Goal: Information Seeking & Learning: Learn about a topic

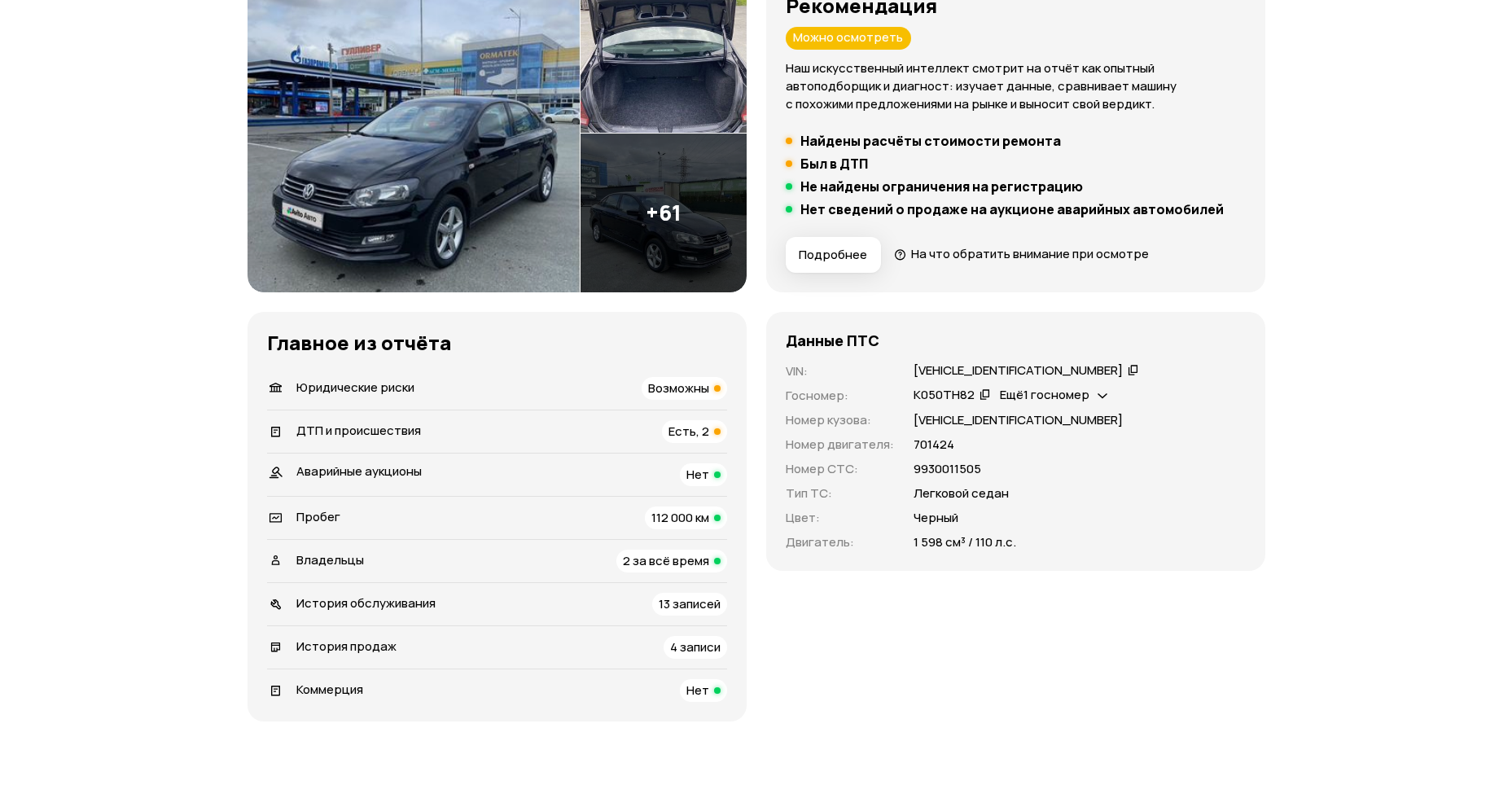
scroll to position [325, 0]
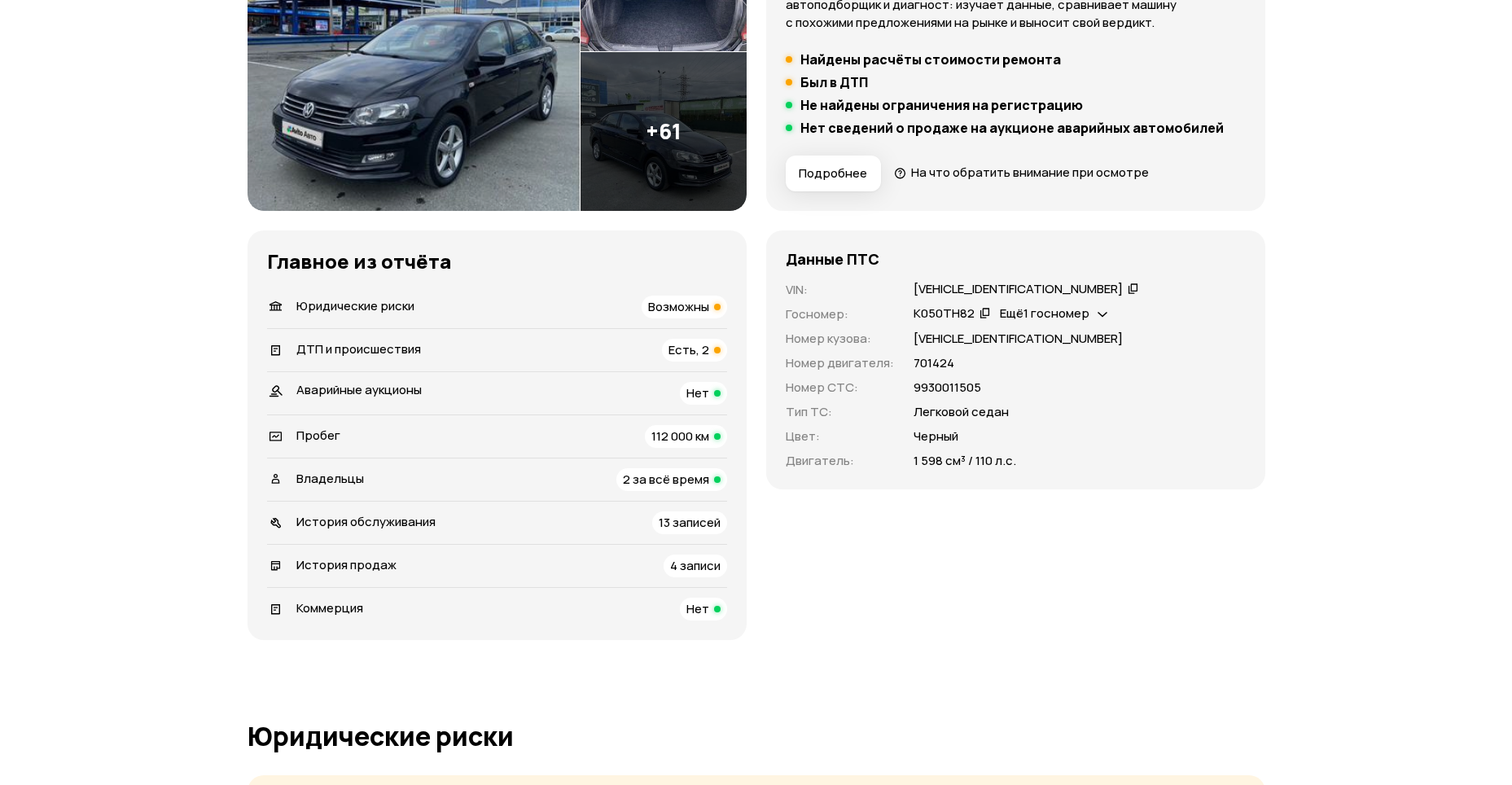
click at [1046, 315] on span "Ещё 1 госномер" at bounding box center [1044, 313] width 89 height 17
click at [1159, 310] on div "К050ТН82   Ещё 1 госномер" at bounding box center [1079, 313] width 332 height 18
click at [706, 350] on span "Есть, 2" at bounding box center [689, 350] width 41 height 17
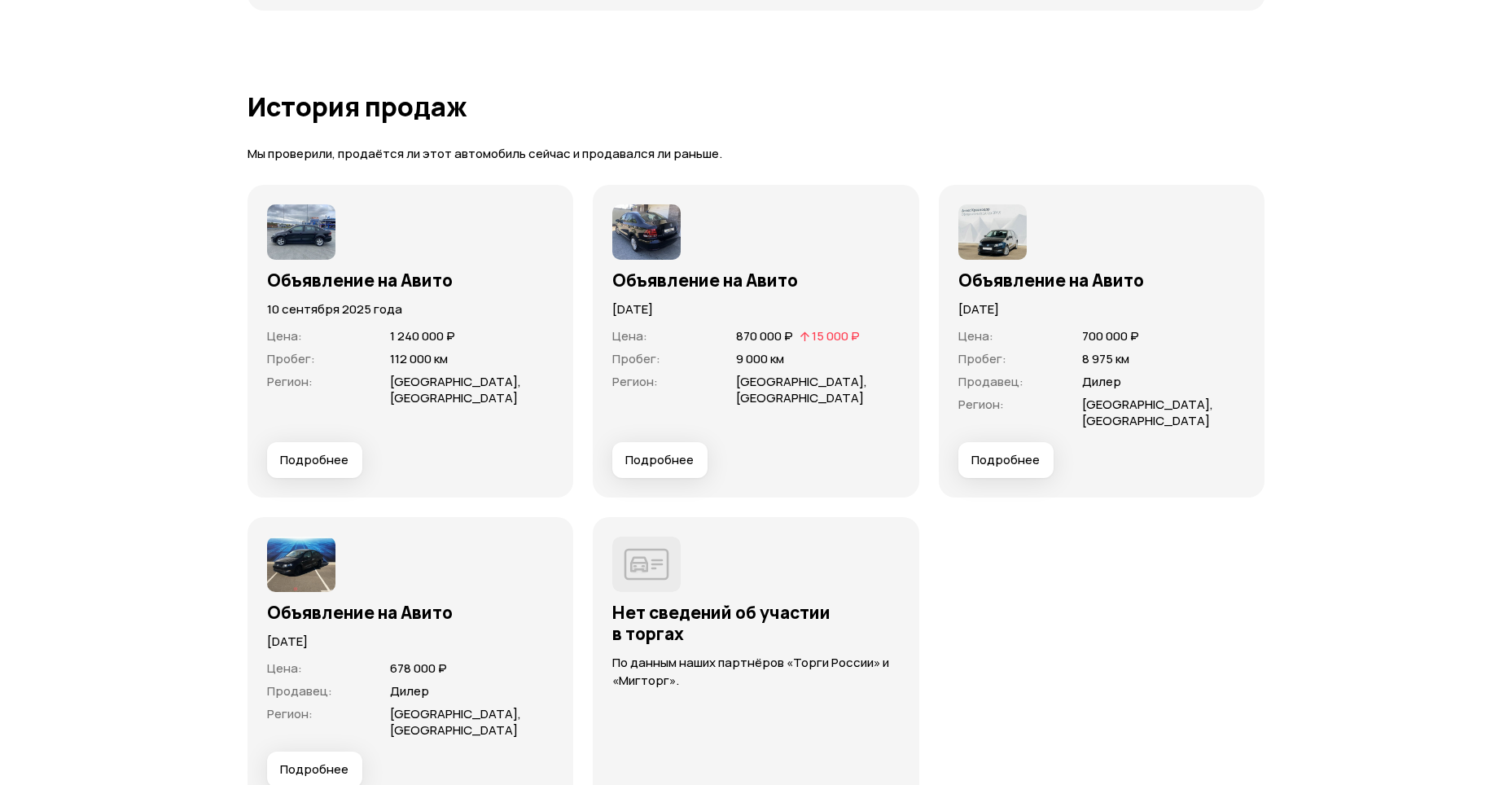
scroll to position [4454, 0]
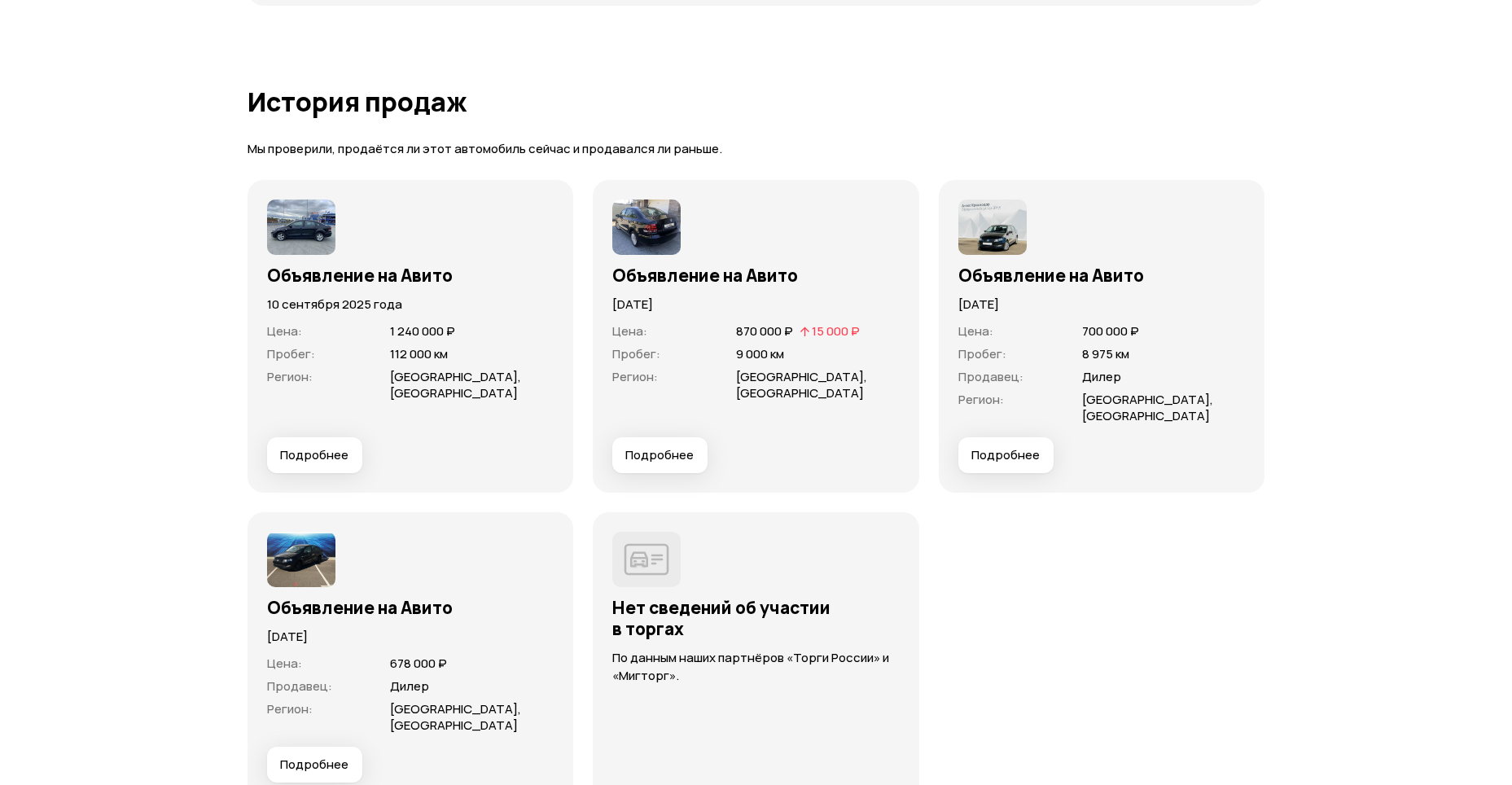
click at [653, 449] on button "Подробнее" at bounding box center [660, 455] width 95 height 35
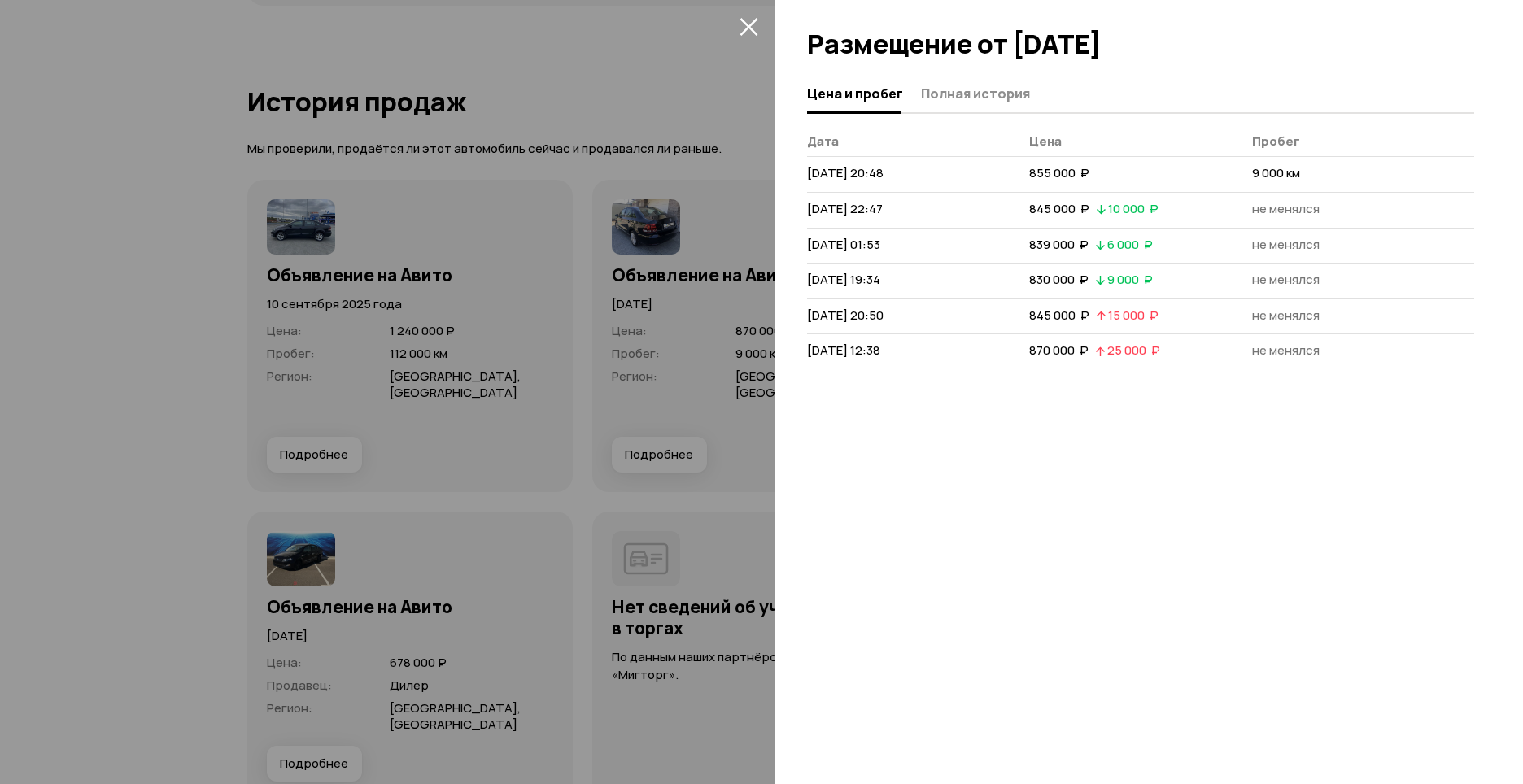
click at [68, 117] on div at bounding box center [761, 392] width 1523 height 784
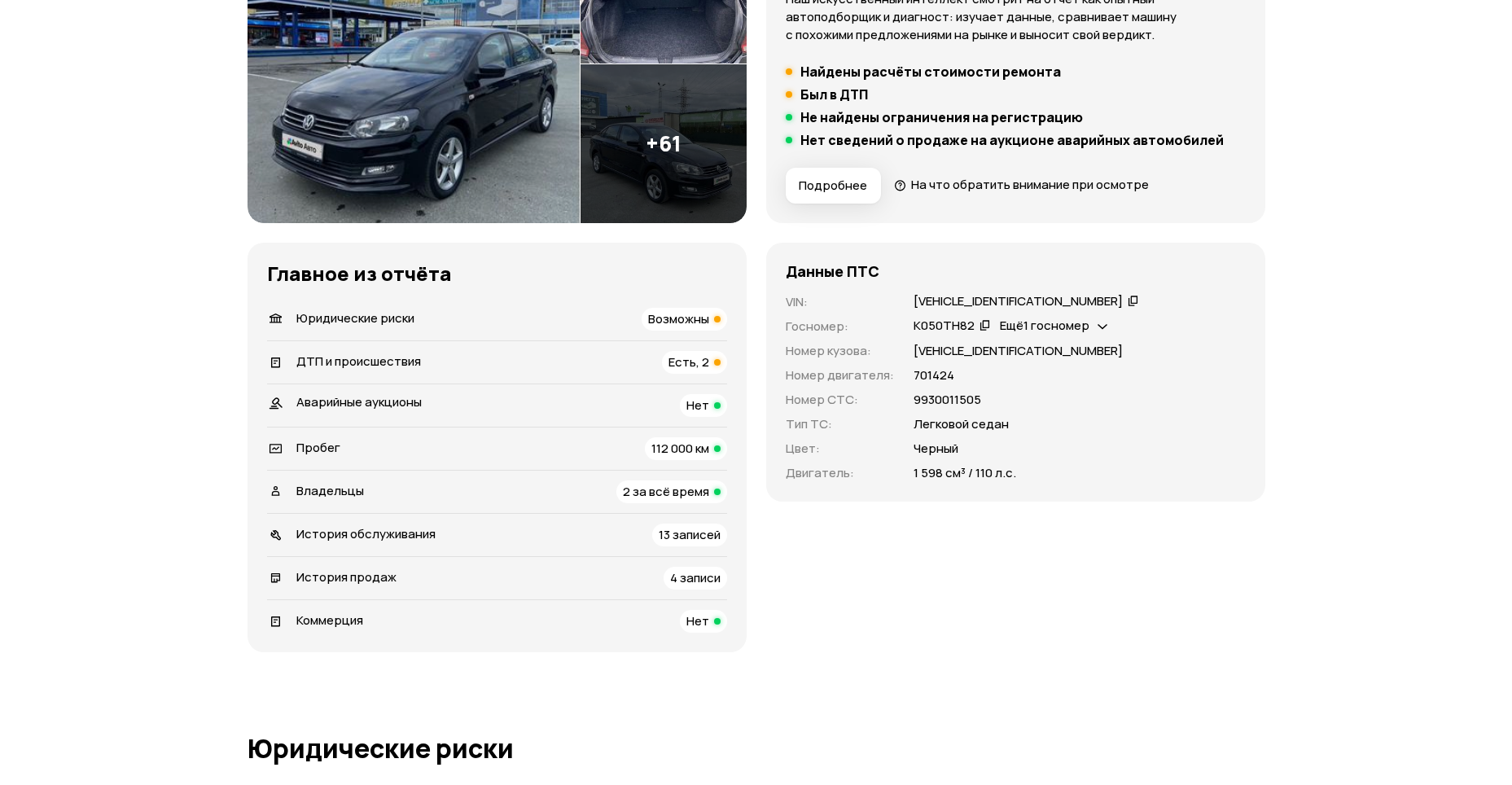
scroll to position [314, 0]
click at [427, 527] on span "История обслуживания" at bounding box center [365, 532] width 139 height 17
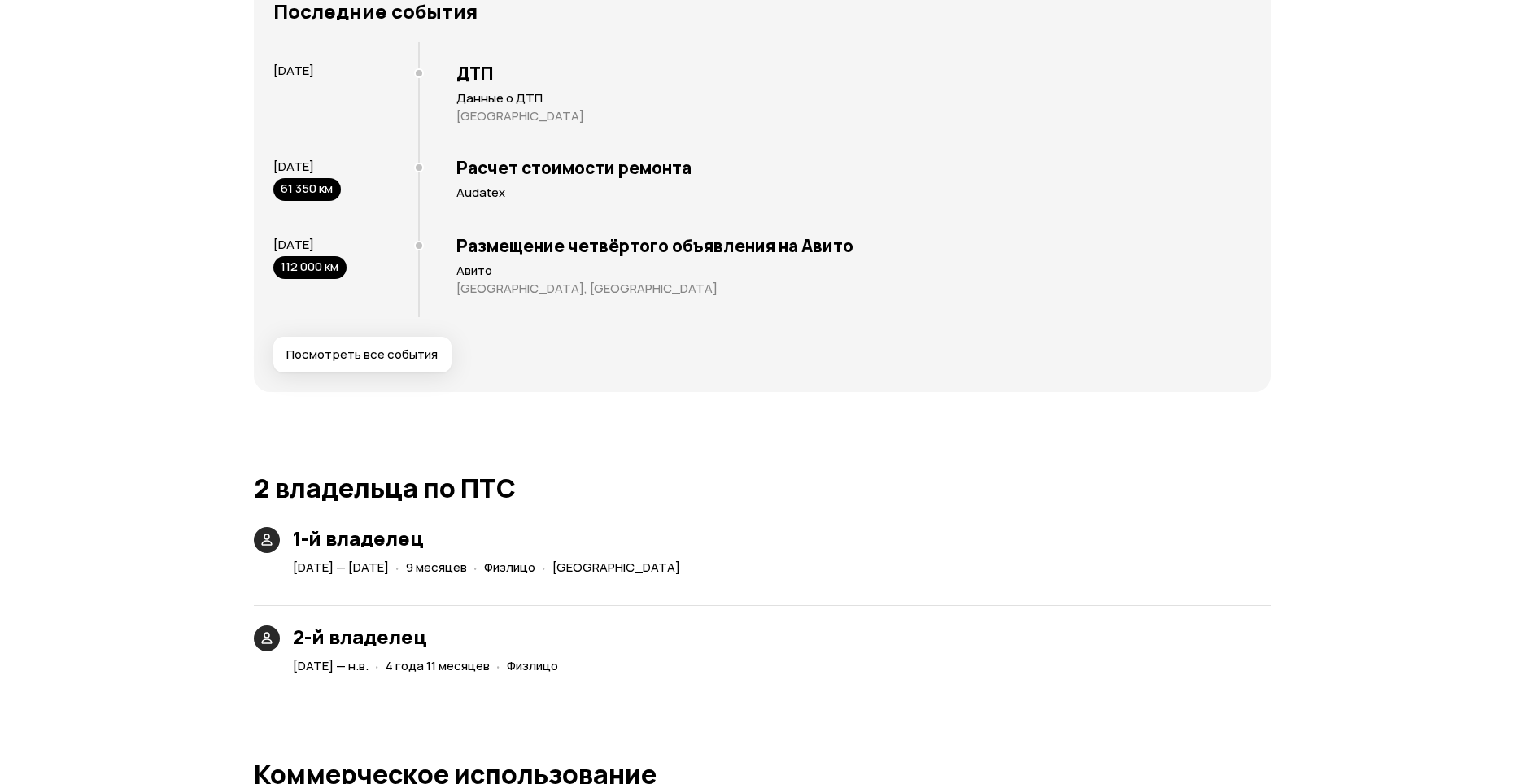
scroll to position [3186, 0]
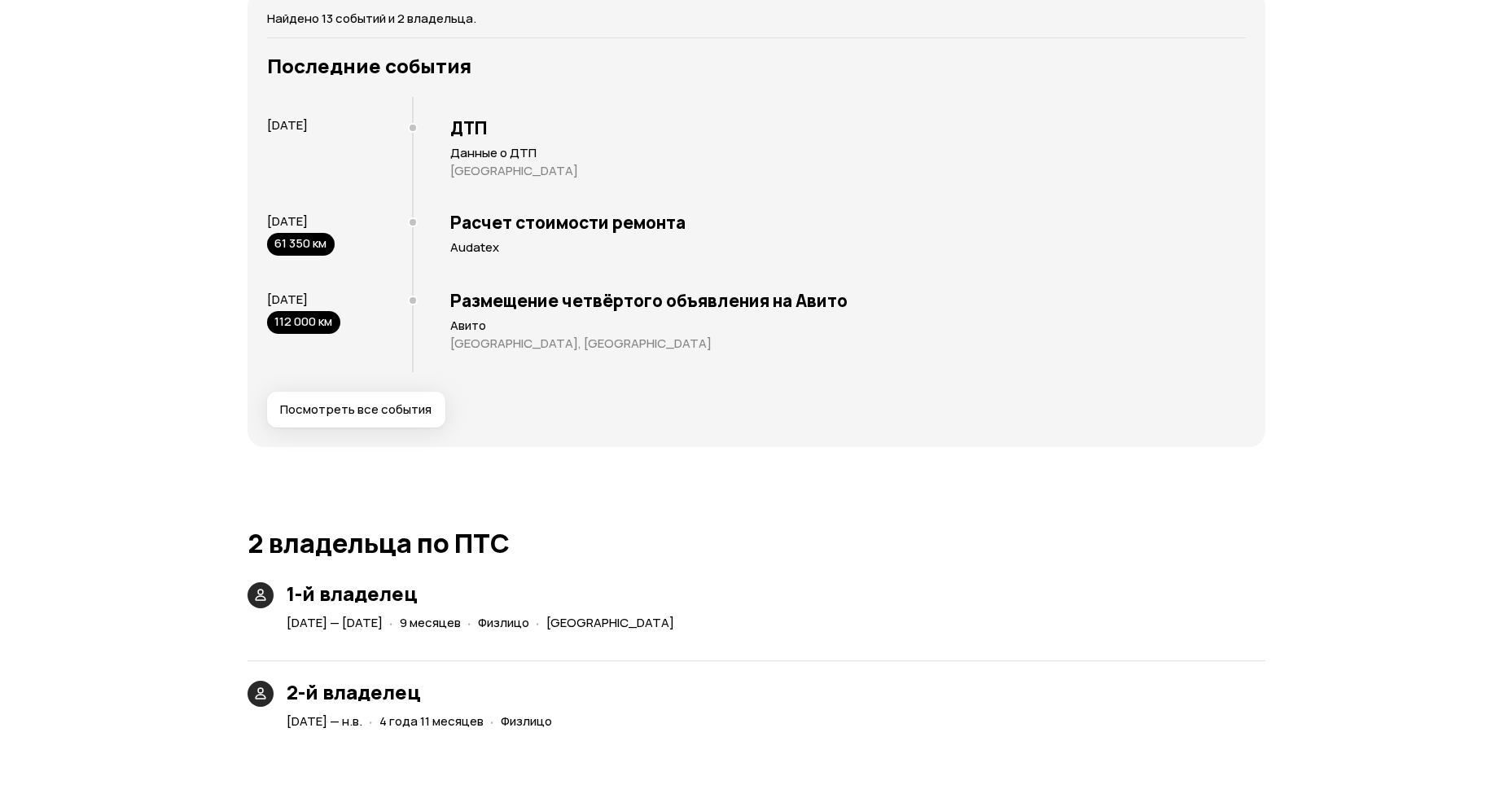
click at [389, 407] on button "Посмотреть все события" at bounding box center [355, 409] width 178 height 35
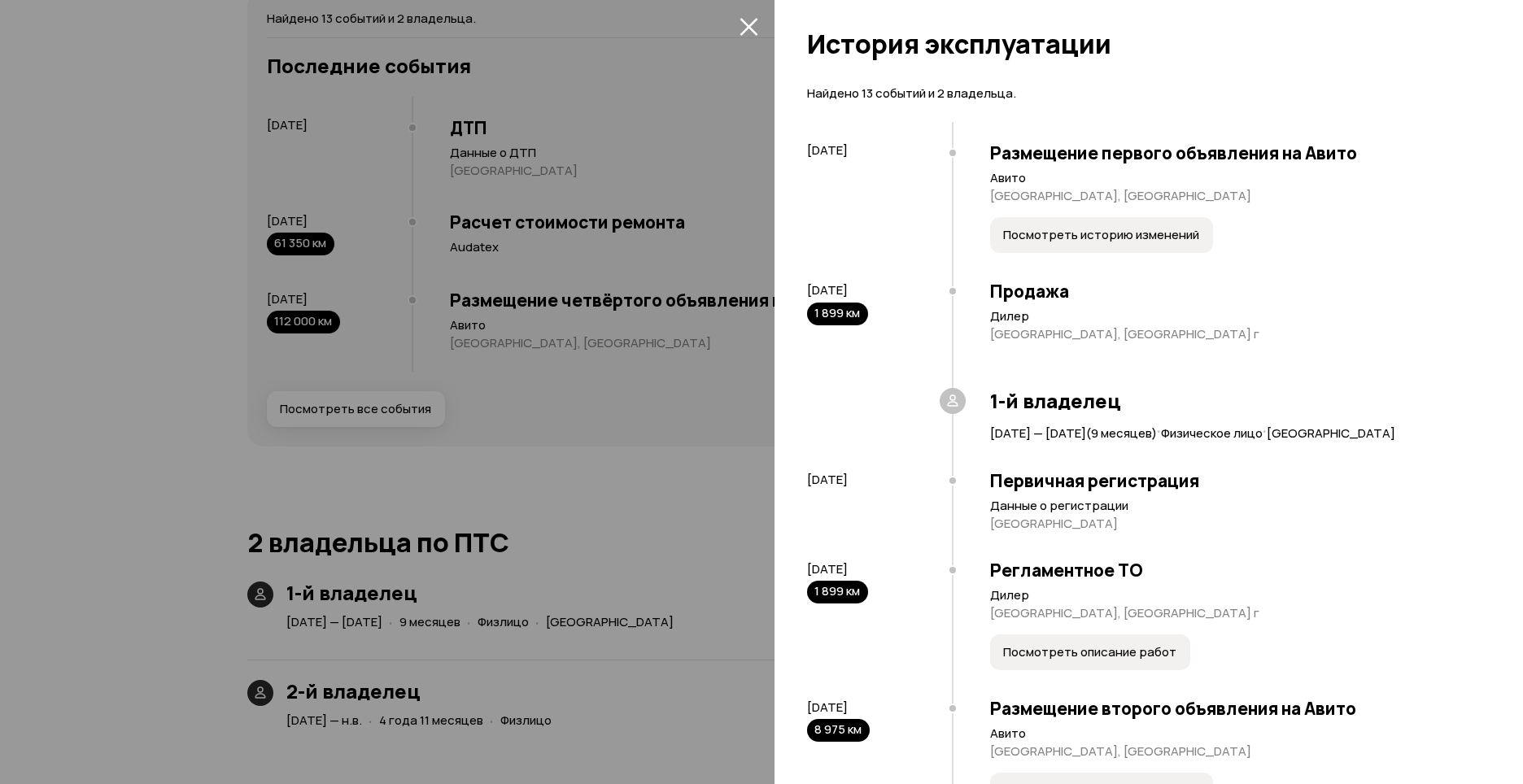
scroll to position [81, 0]
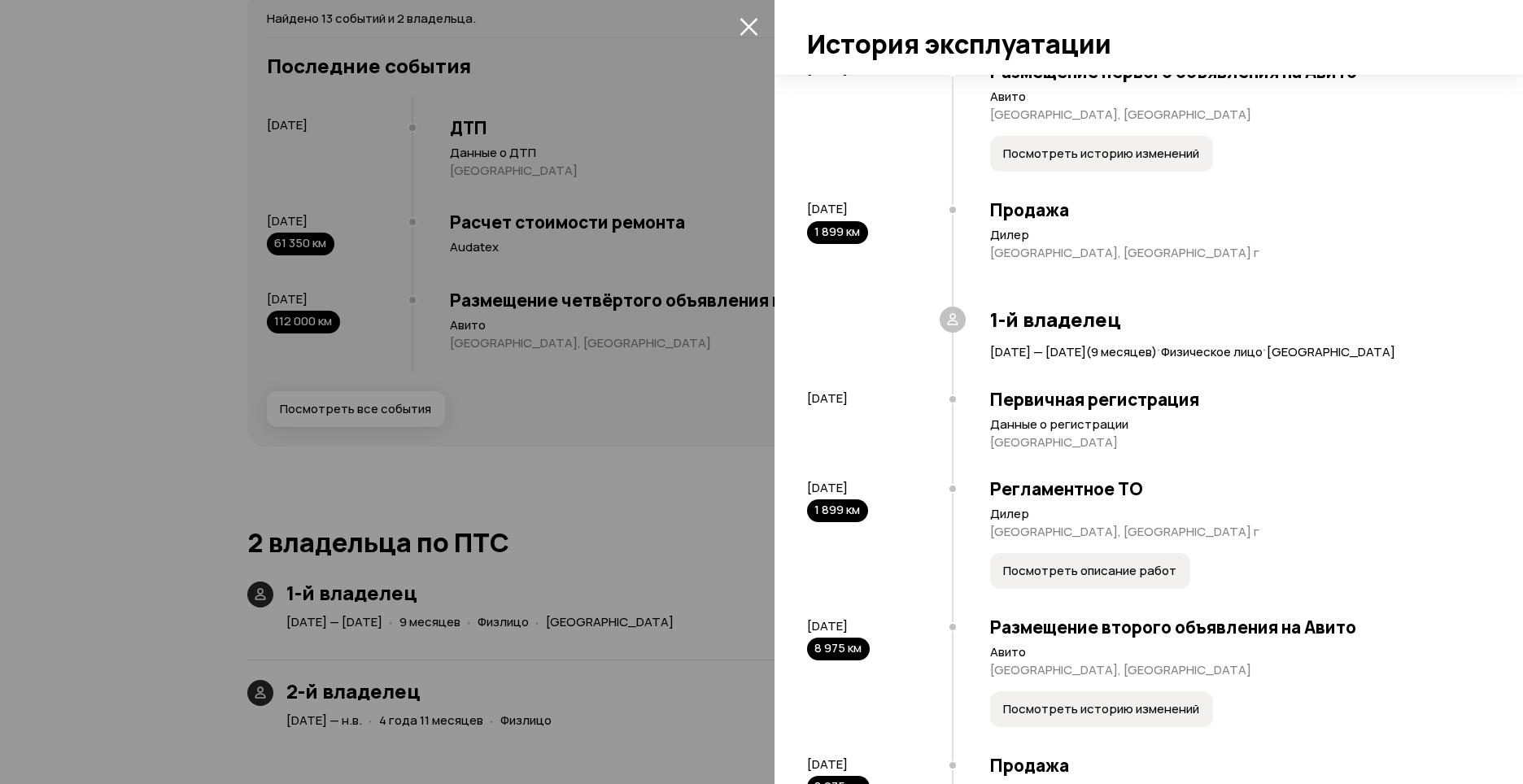
click at [1144, 155] on span "Посмотреть историю изменений" at bounding box center [1101, 153] width 196 height 16
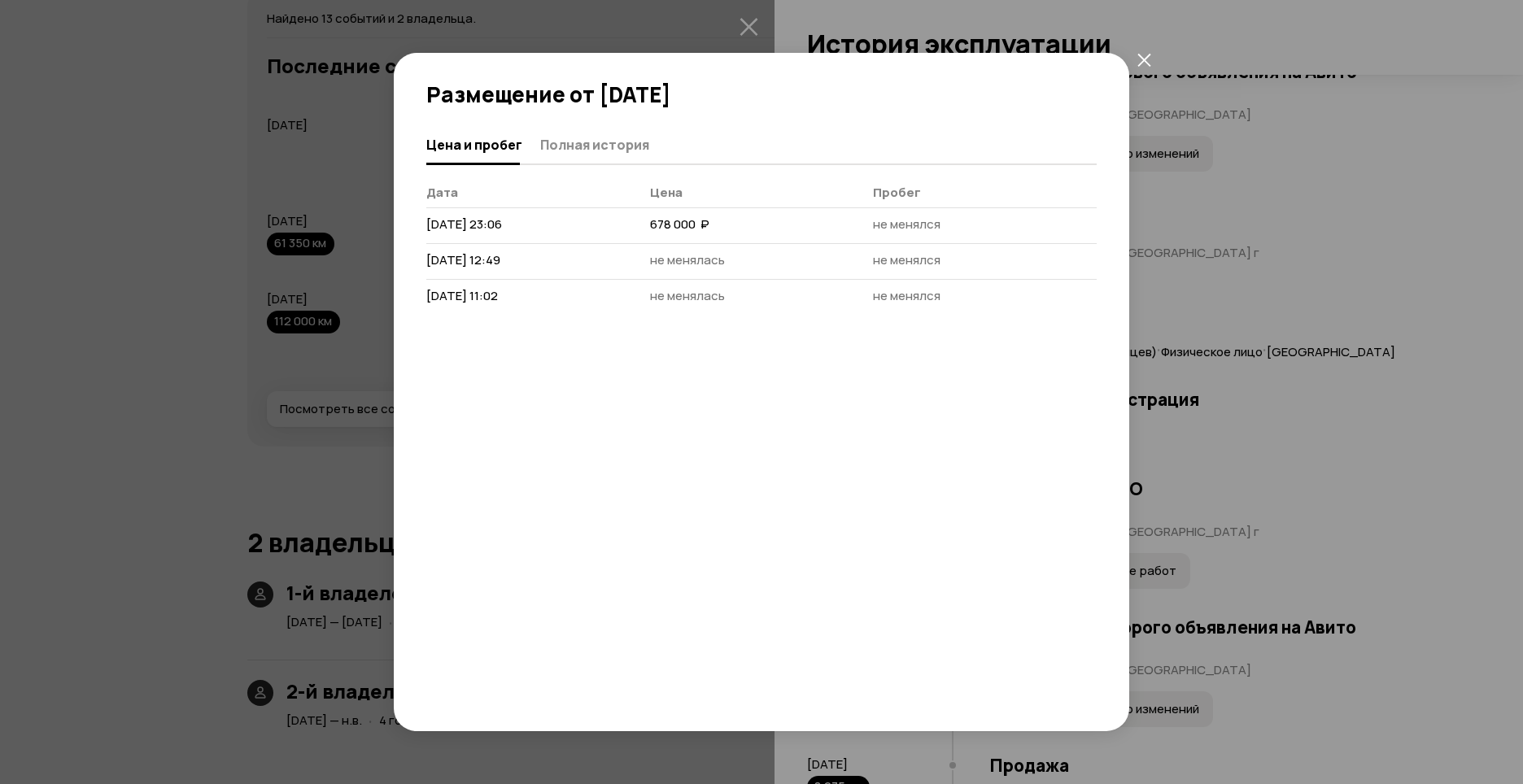
click at [1152, 61] on button "закрыть" at bounding box center [1143, 59] width 29 height 29
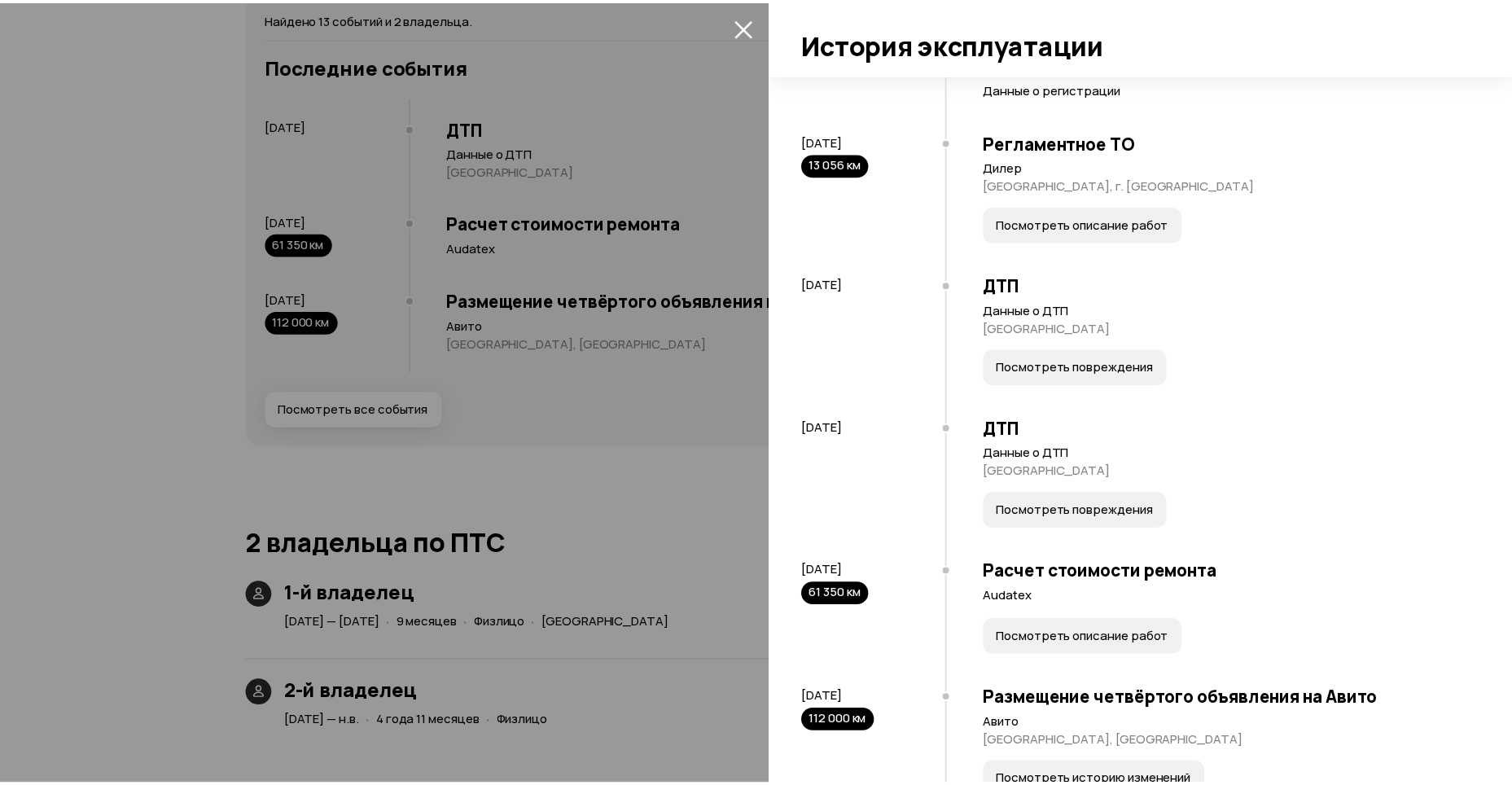
scroll to position [1206, 0]
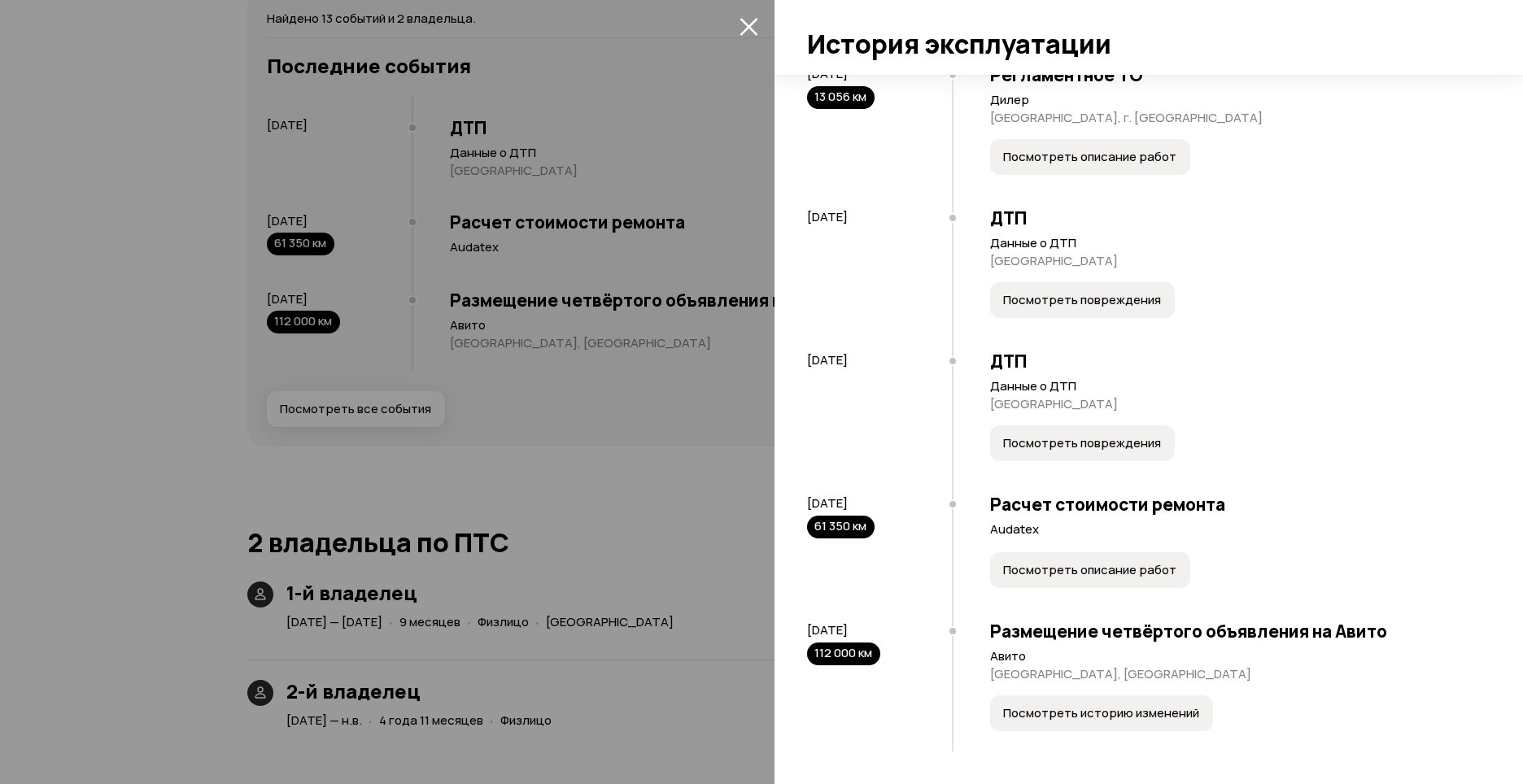
click at [663, 475] on div at bounding box center [761, 392] width 1523 height 784
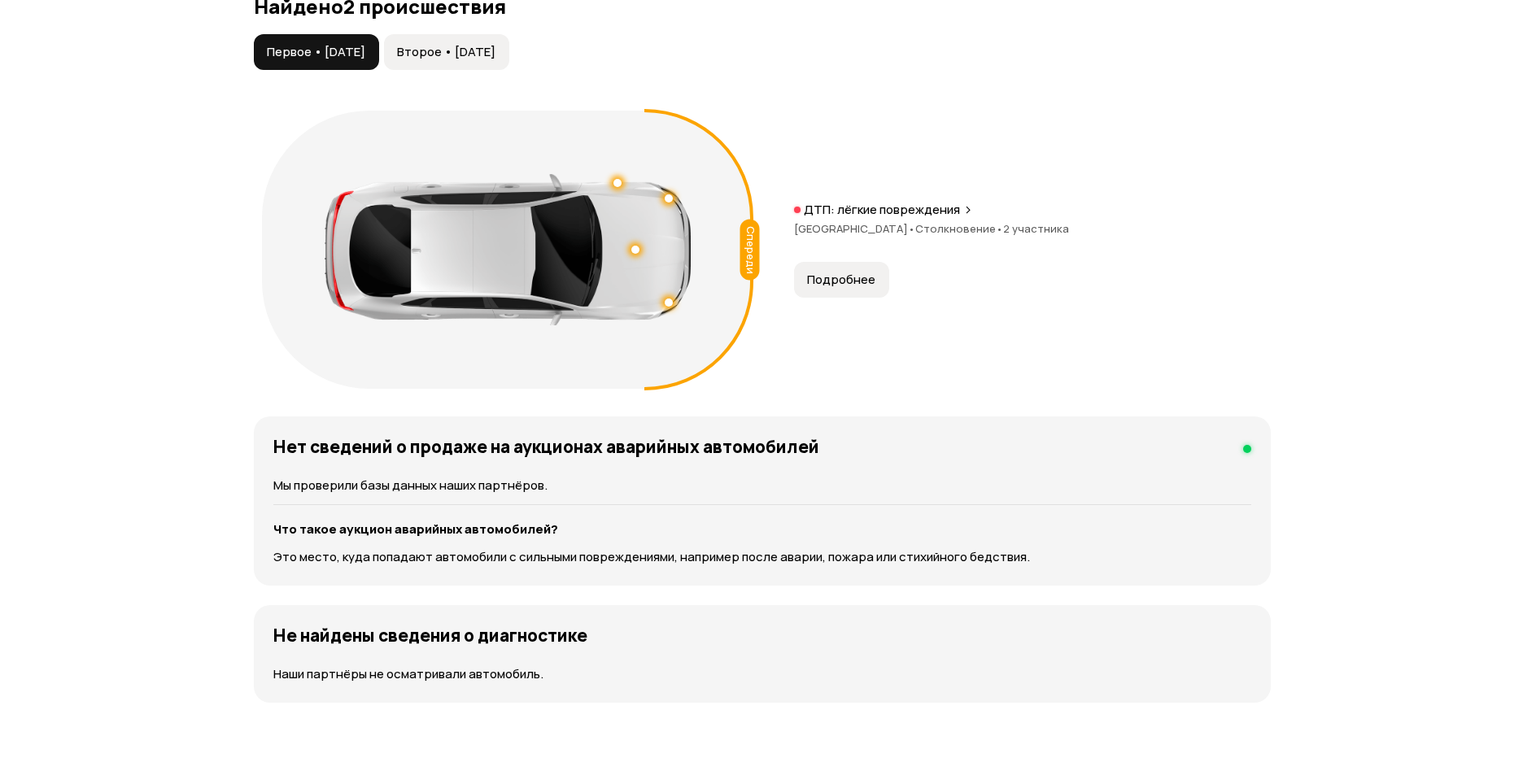
scroll to position [1561, 0]
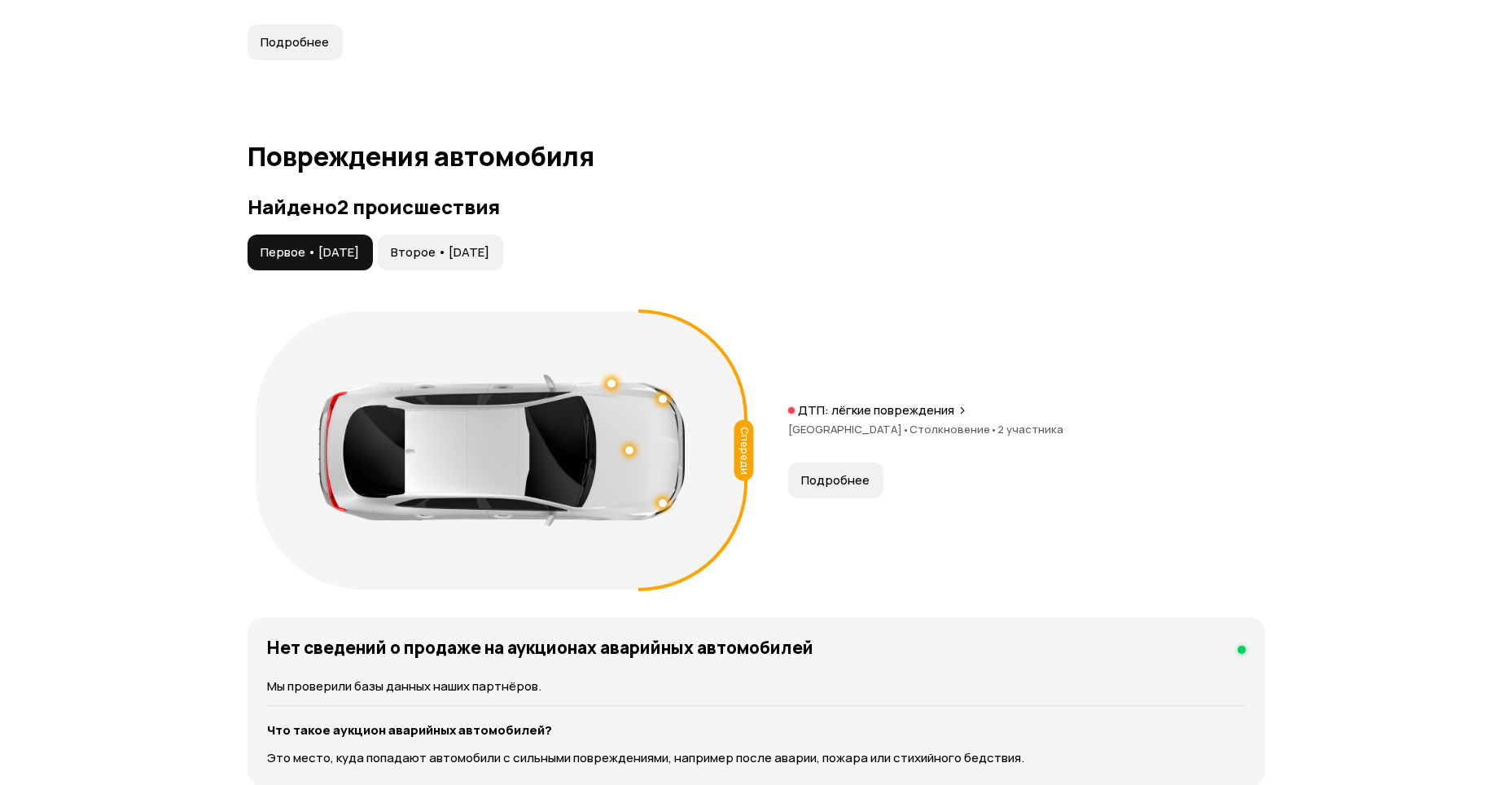
click at [749, 424] on div "Спереди" at bounding box center [743, 449] width 20 height 61
click at [832, 472] on span "Подробнее" at bounding box center [834, 479] width 68 height 16
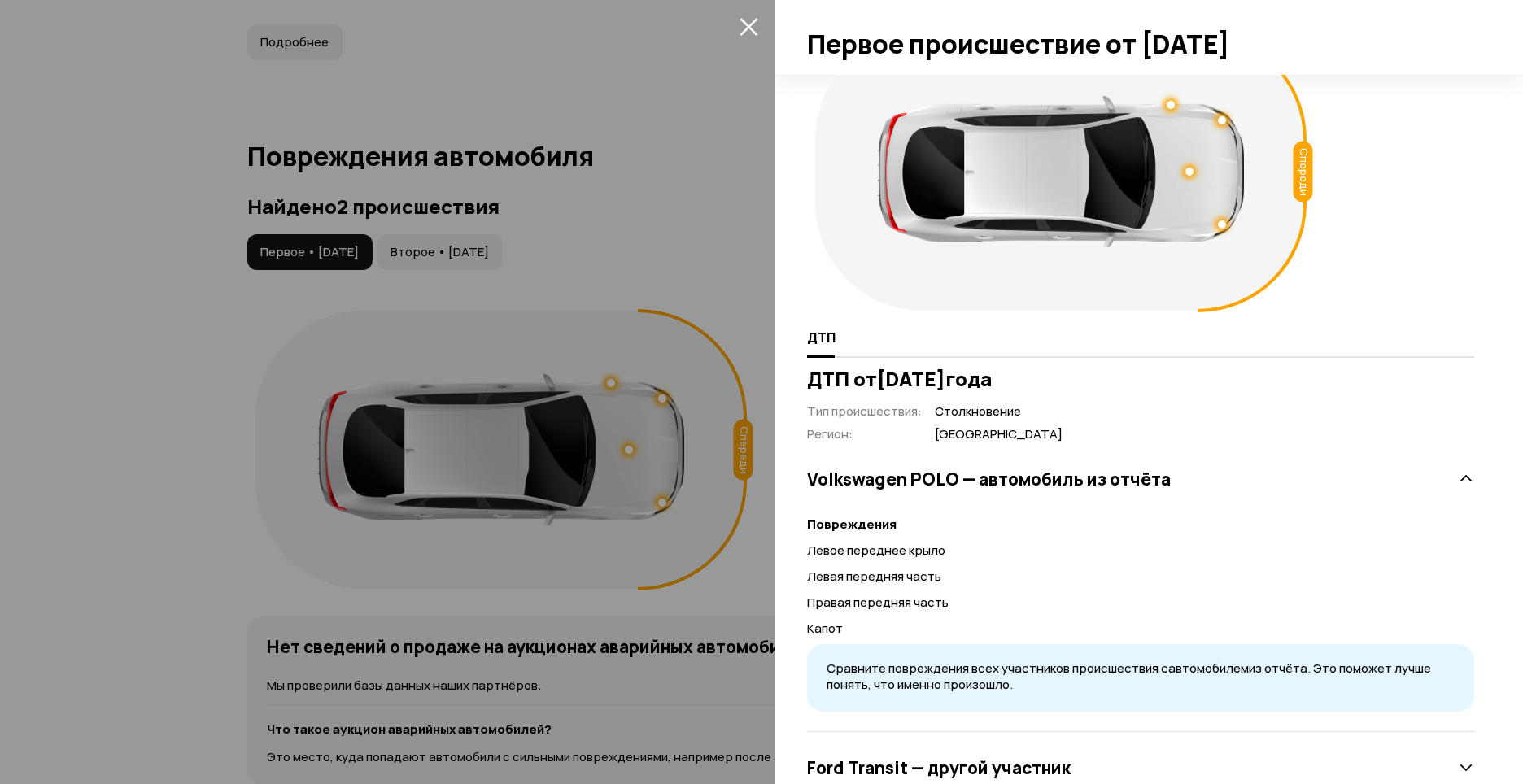
scroll to position [103, 0]
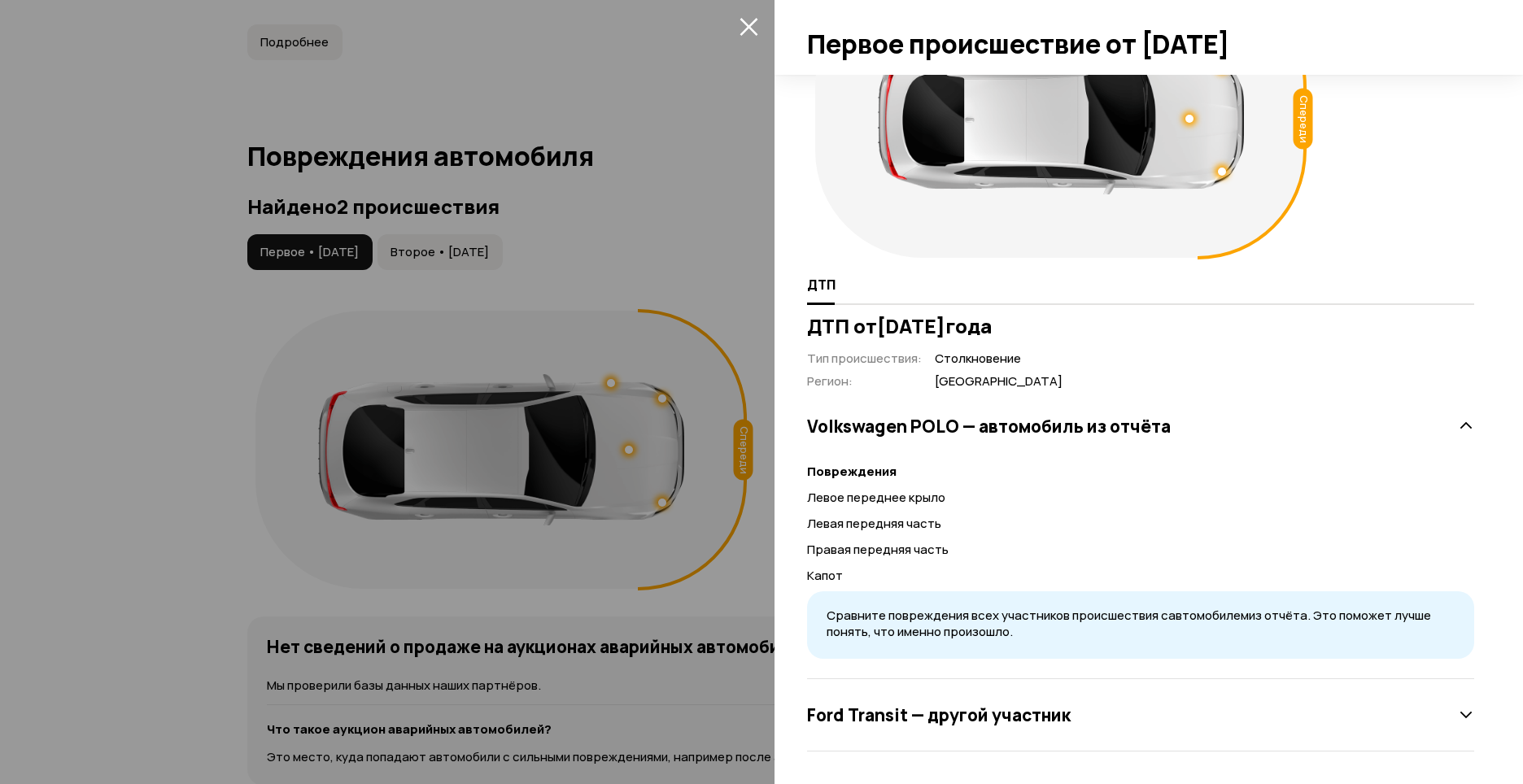
click at [687, 181] on div at bounding box center [761, 392] width 1523 height 784
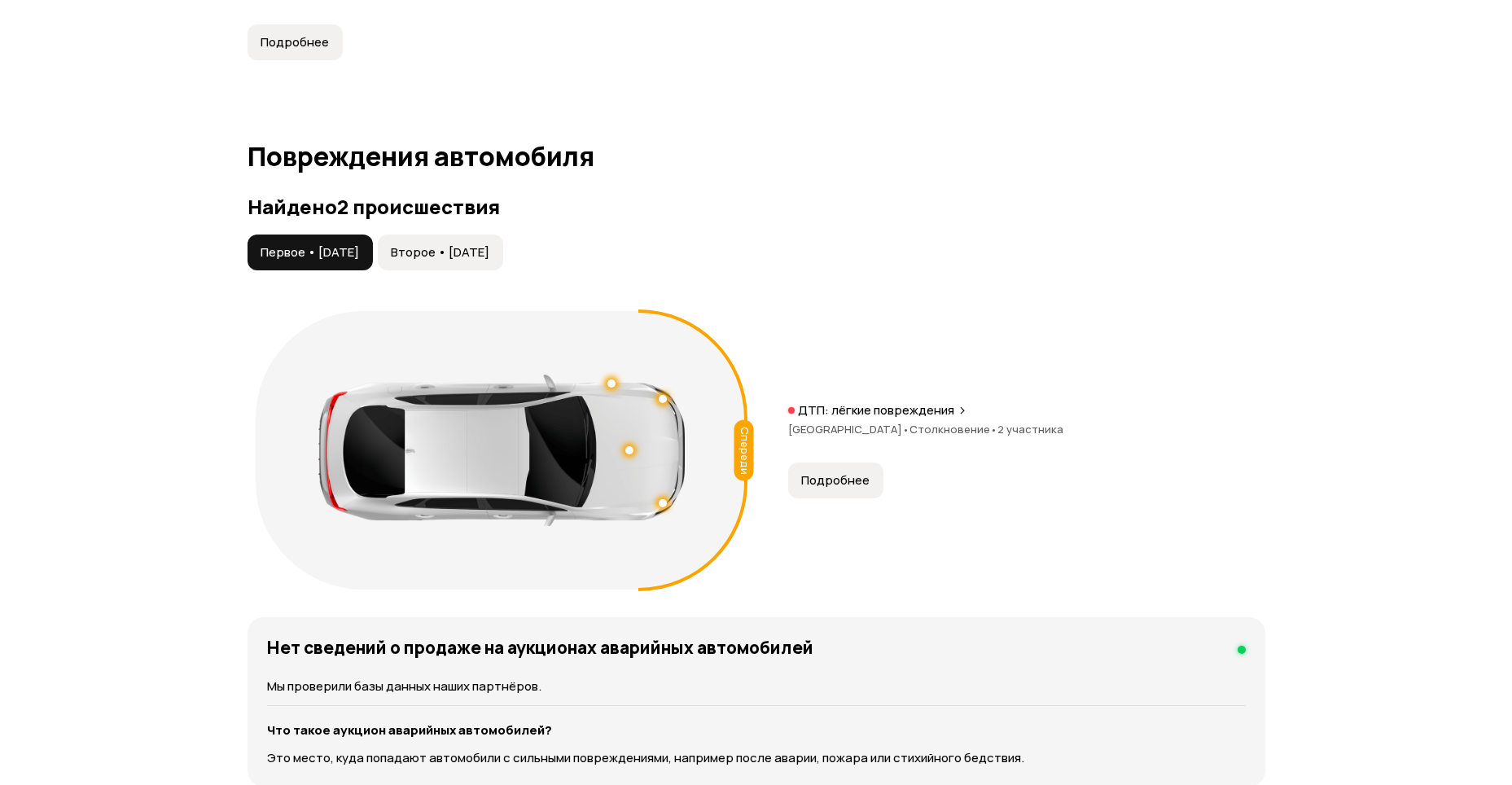
click at [943, 402] on p "ДТП: лёгкие повреждения" at bounding box center [876, 409] width 157 height 16
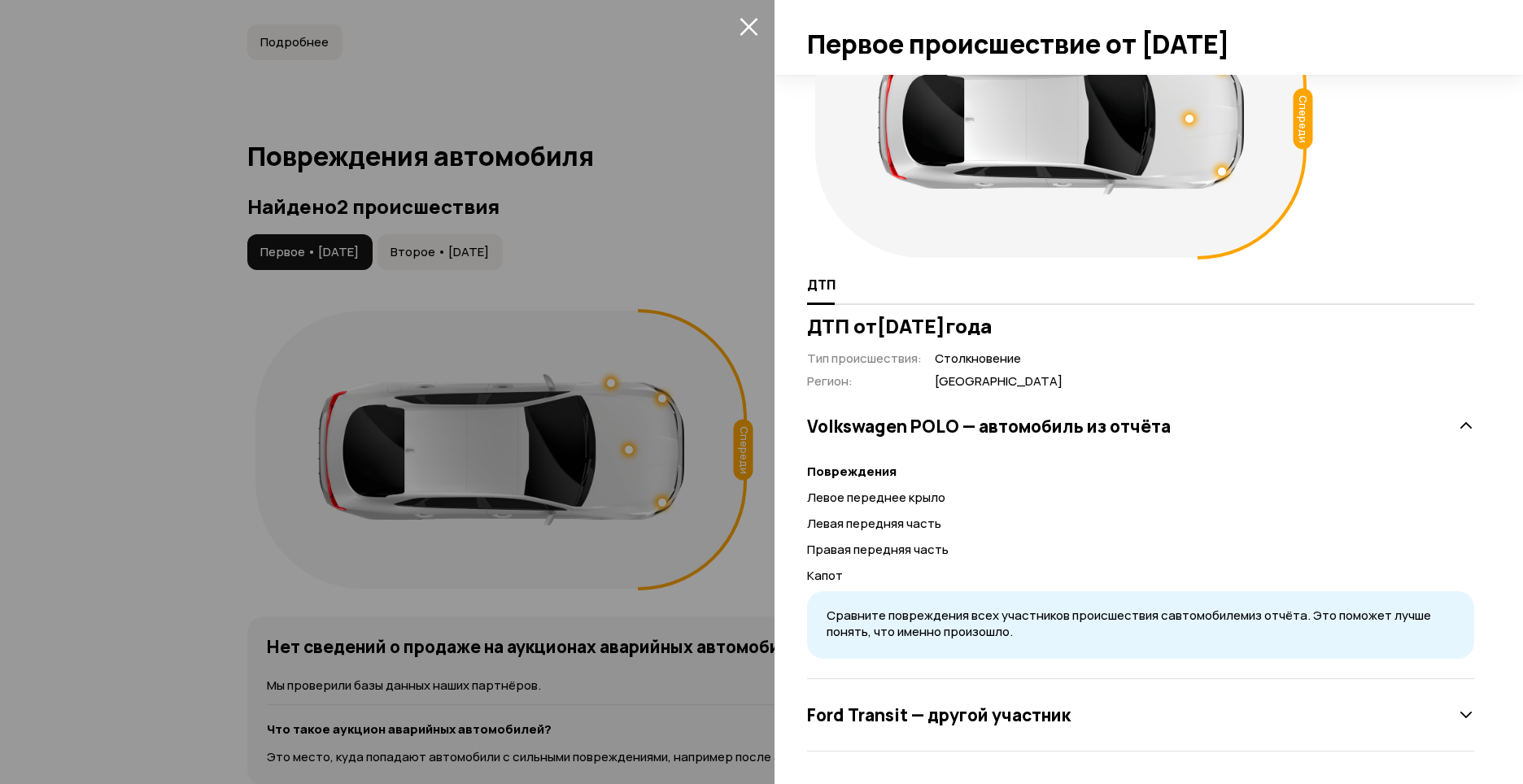
click at [674, 99] on div at bounding box center [761, 392] width 1523 height 784
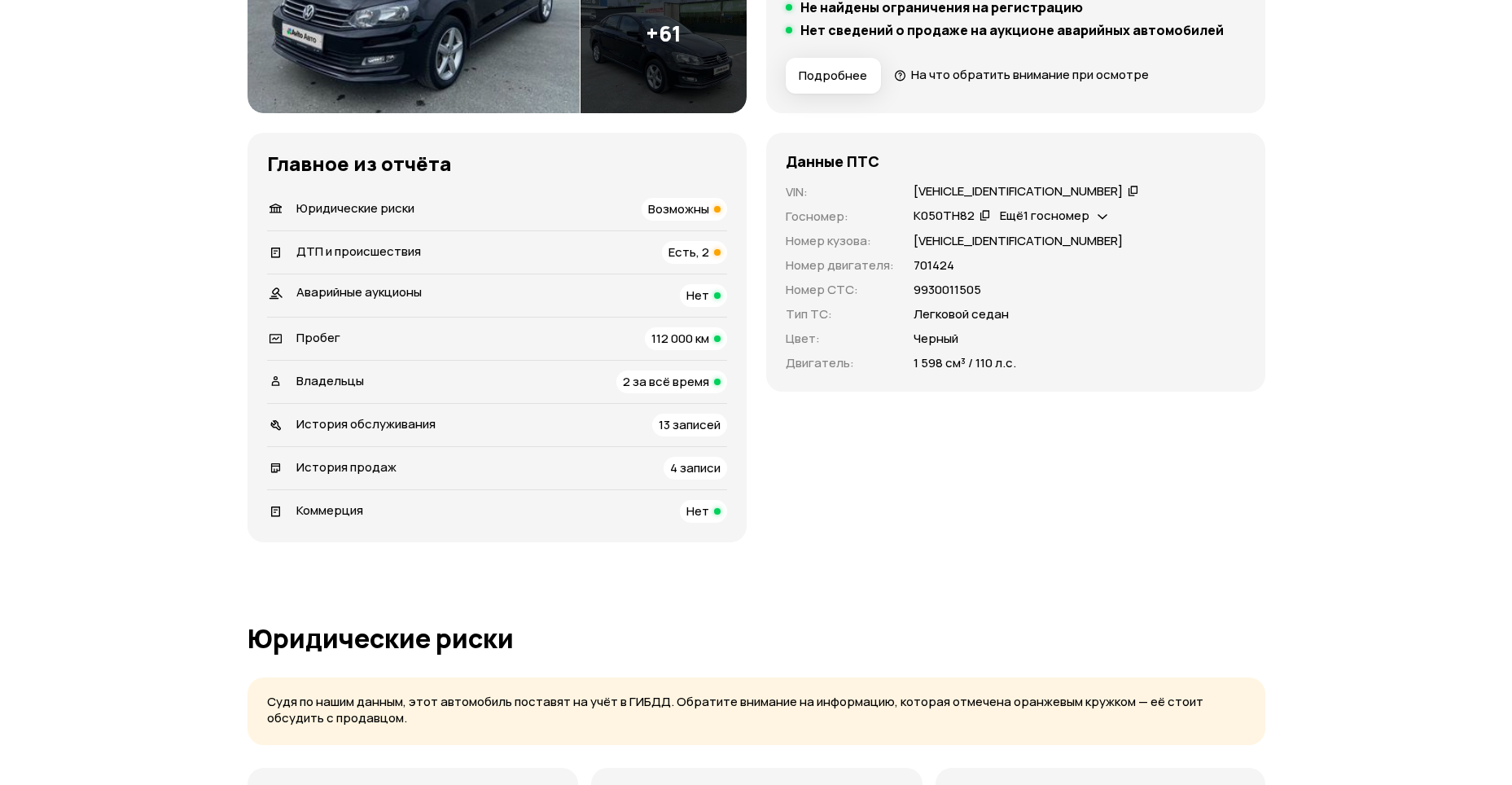
scroll to position [422, 0]
click at [494, 255] on div "ДТП и происшествия Есть, 2" at bounding box center [496, 253] width 460 height 22
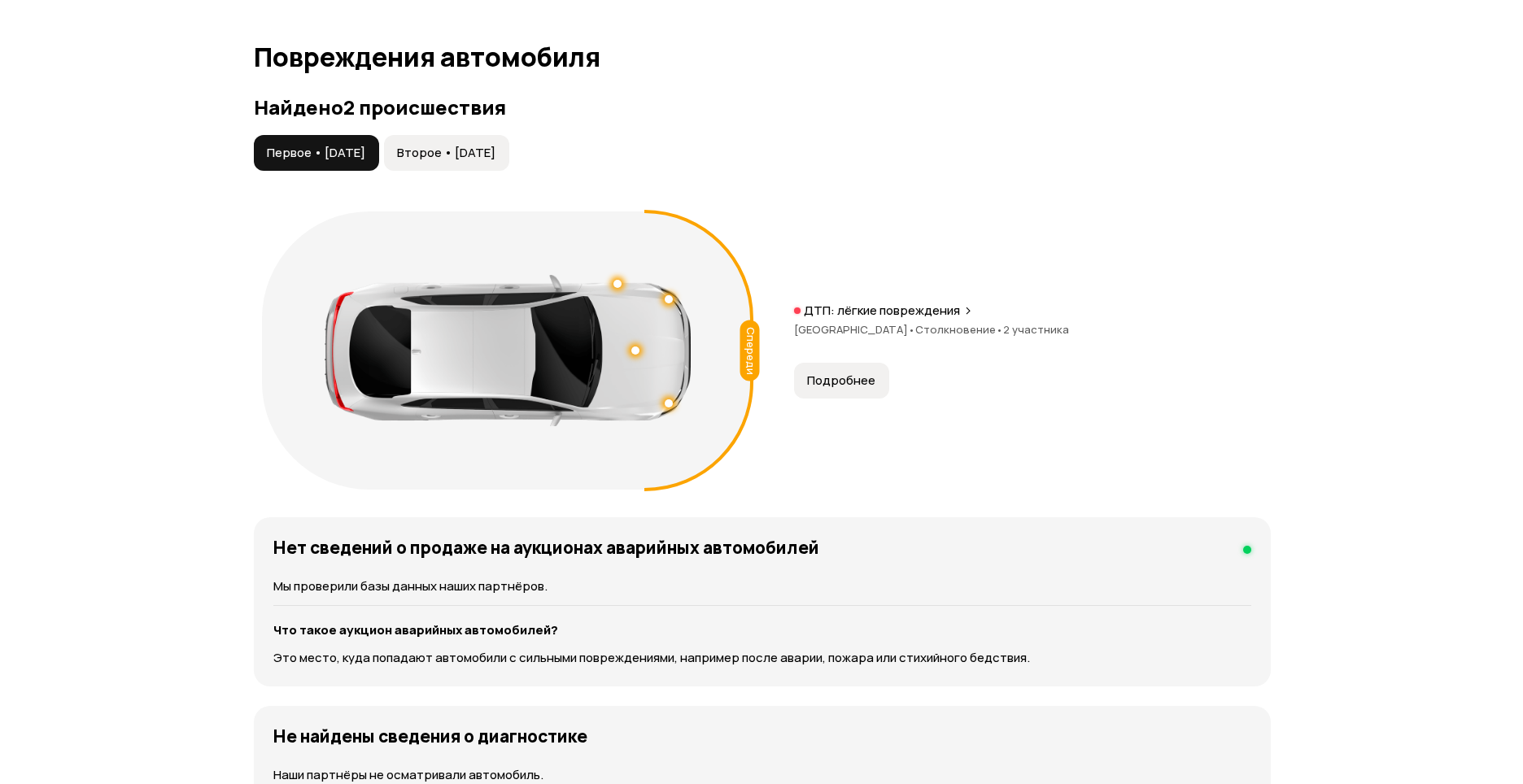
scroll to position [1683, 0]
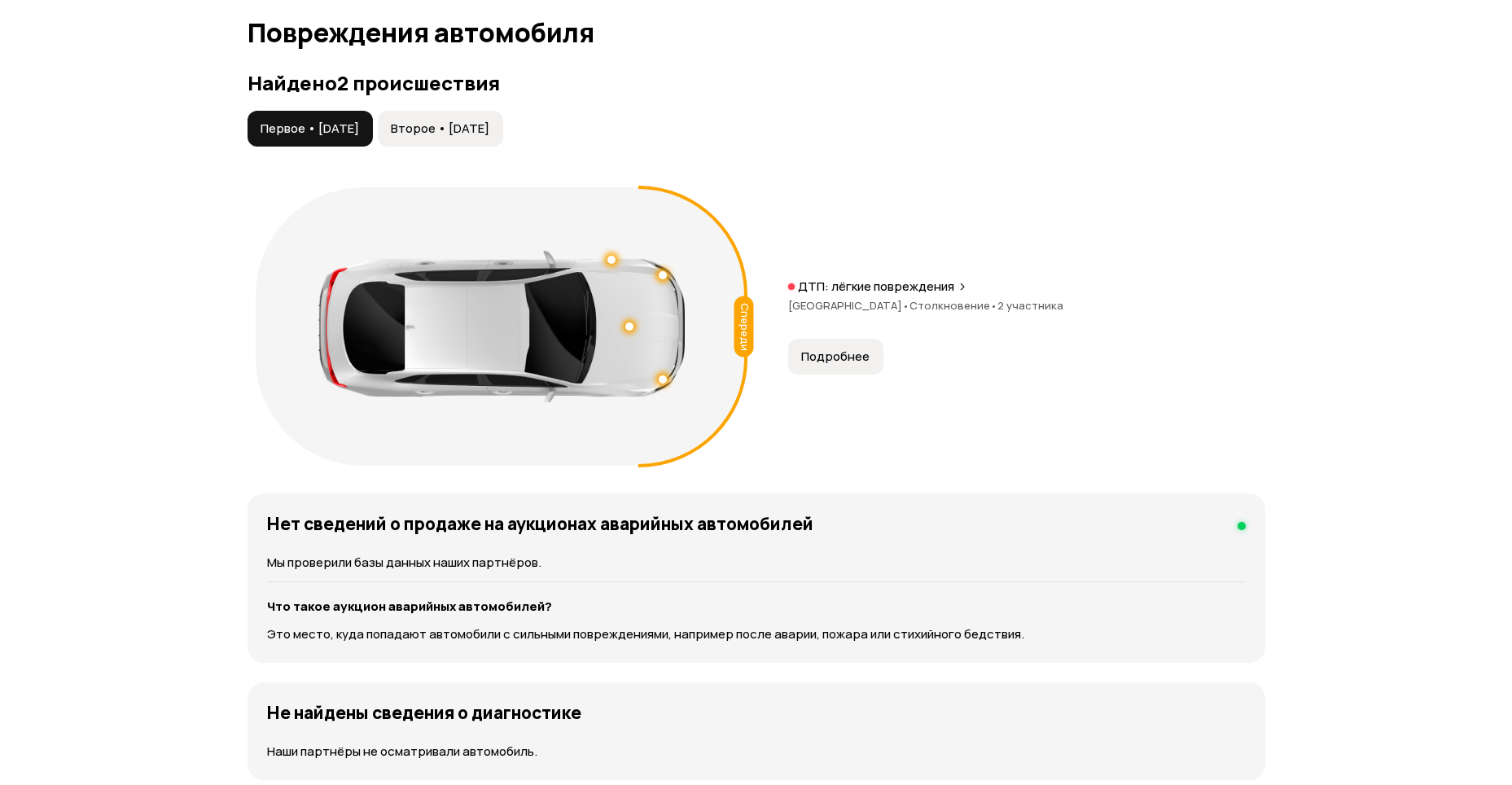
click at [827, 349] on span "Подробнее" at bounding box center [834, 356] width 68 height 16
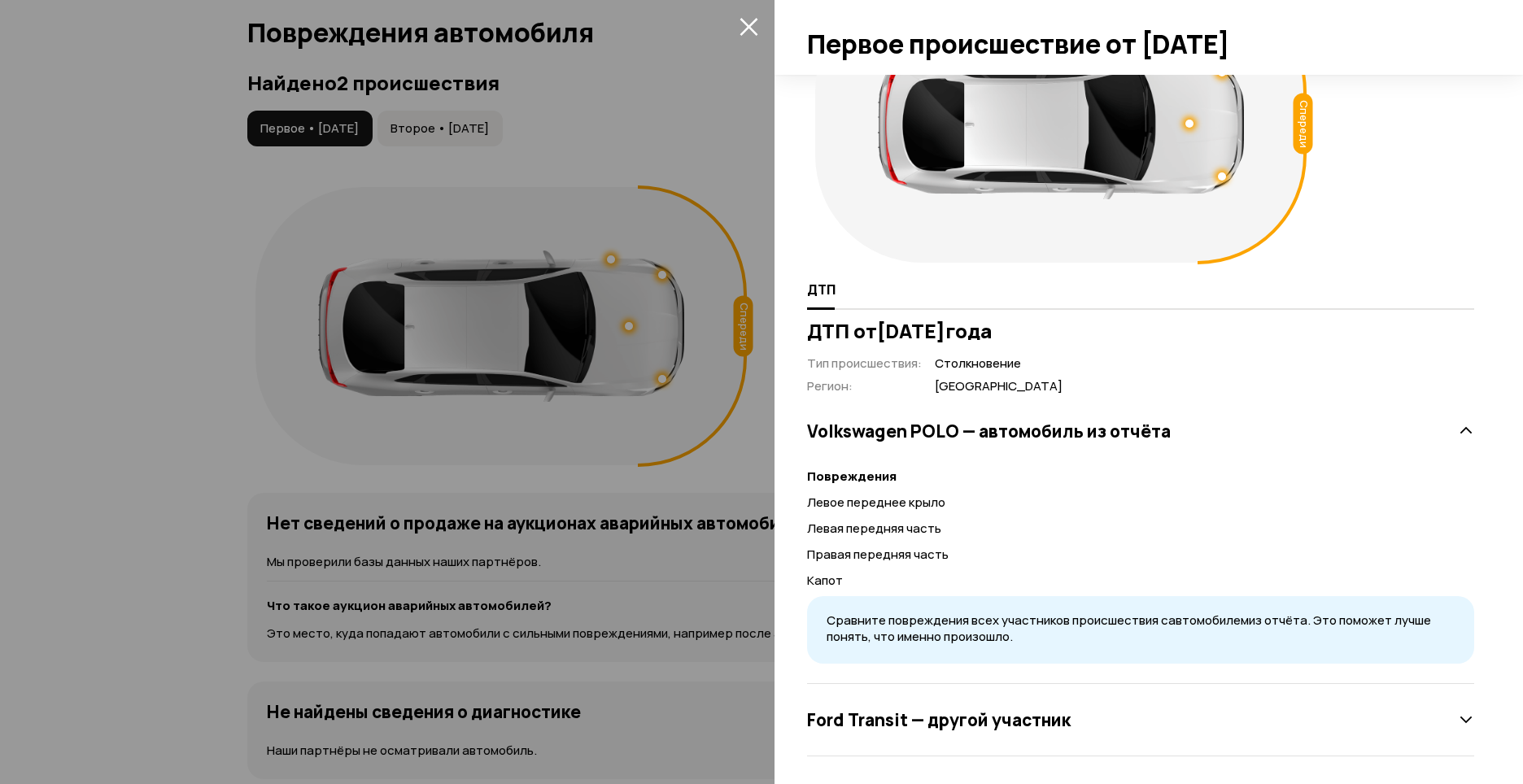
scroll to position [103, 0]
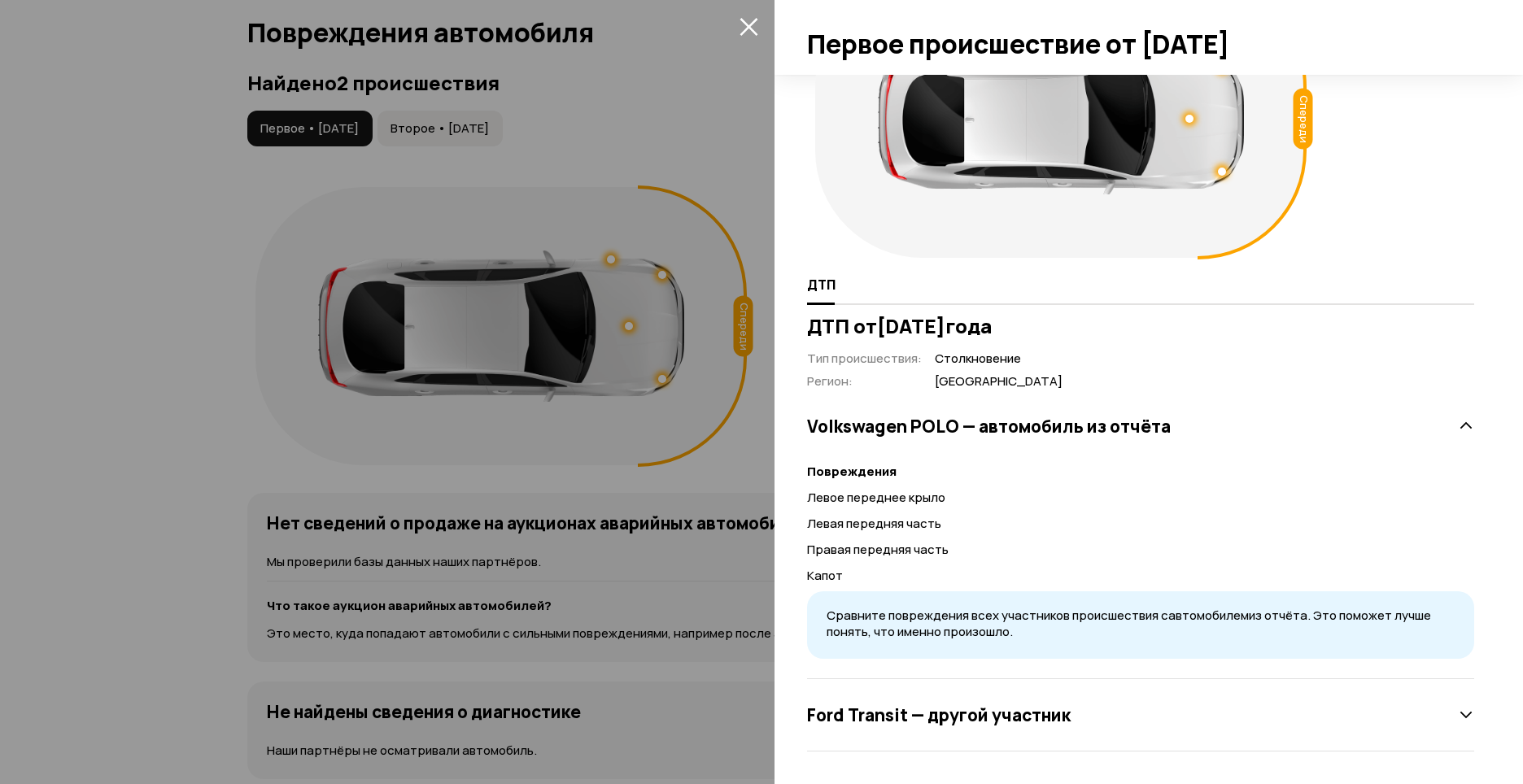
click at [1100, 422] on h3 "Volkswagen POLO — автомобиль из отчёта" at bounding box center [988, 426] width 363 height 21
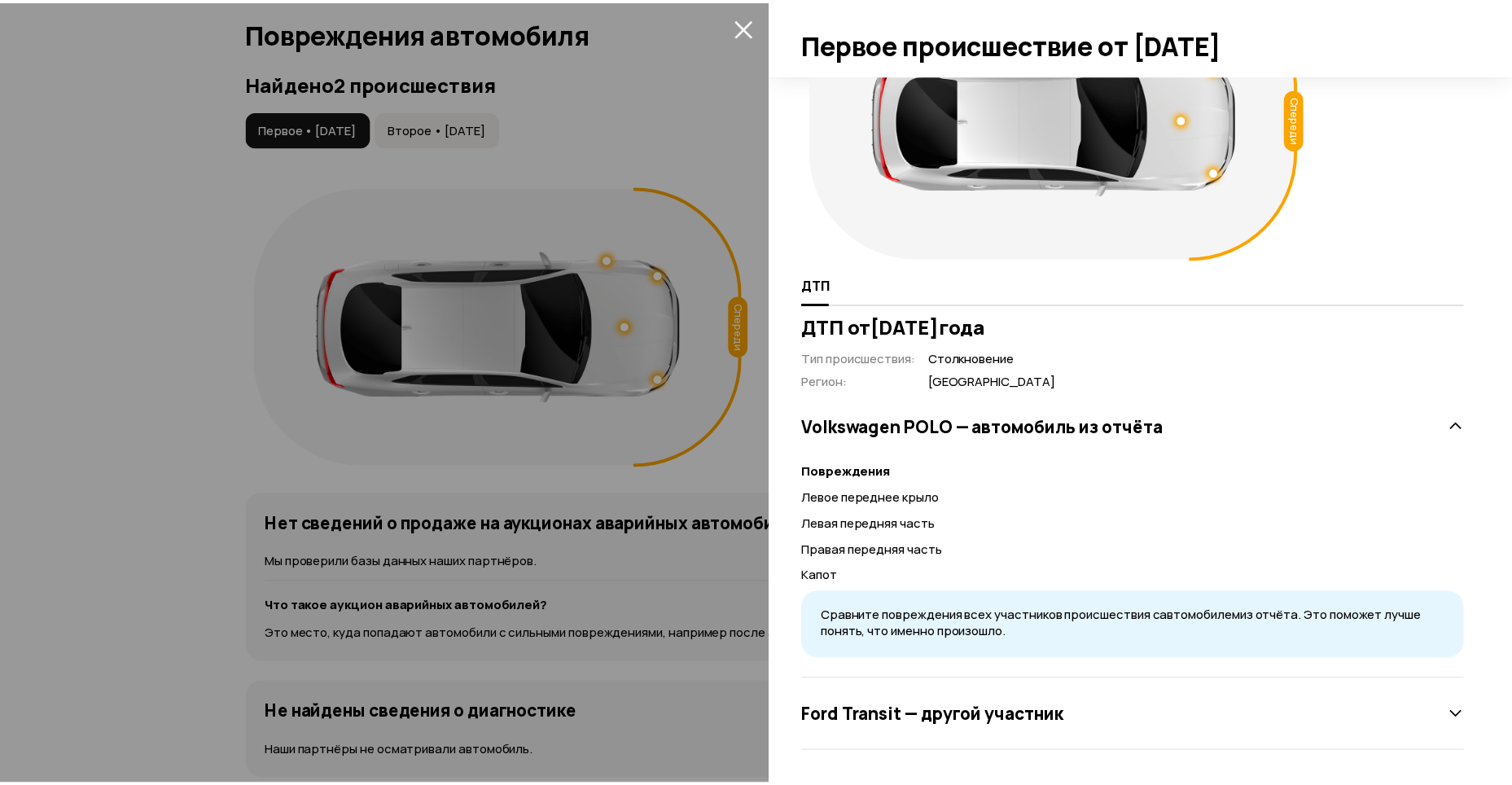
scroll to position [0, 0]
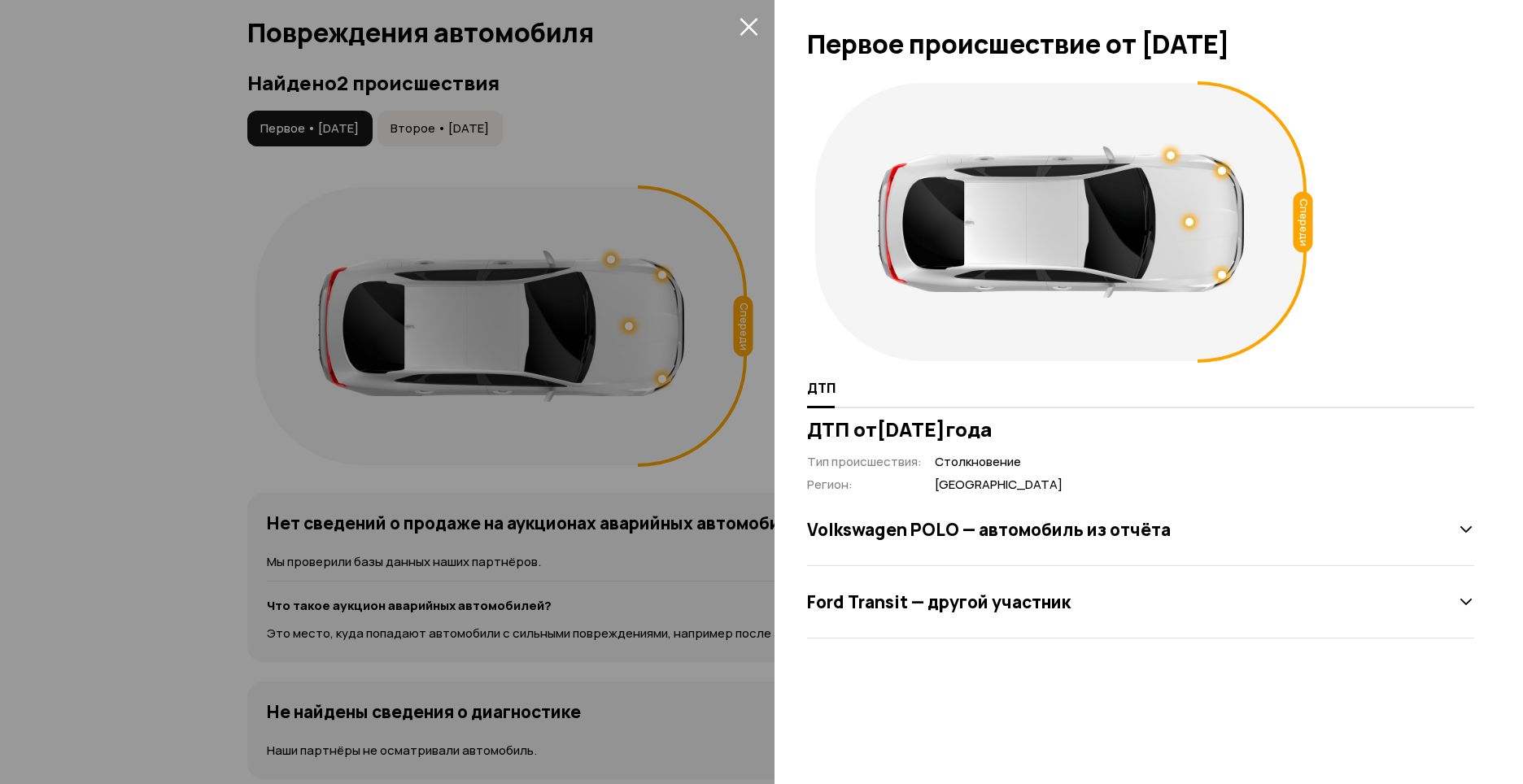
click at [1108, 566] on div "Ford Transit — другой участник" at bounding box center [1140, 602] width 667 height 73
click at [770, 412] on div at bounding box center [761, 392] width 1523 height 784
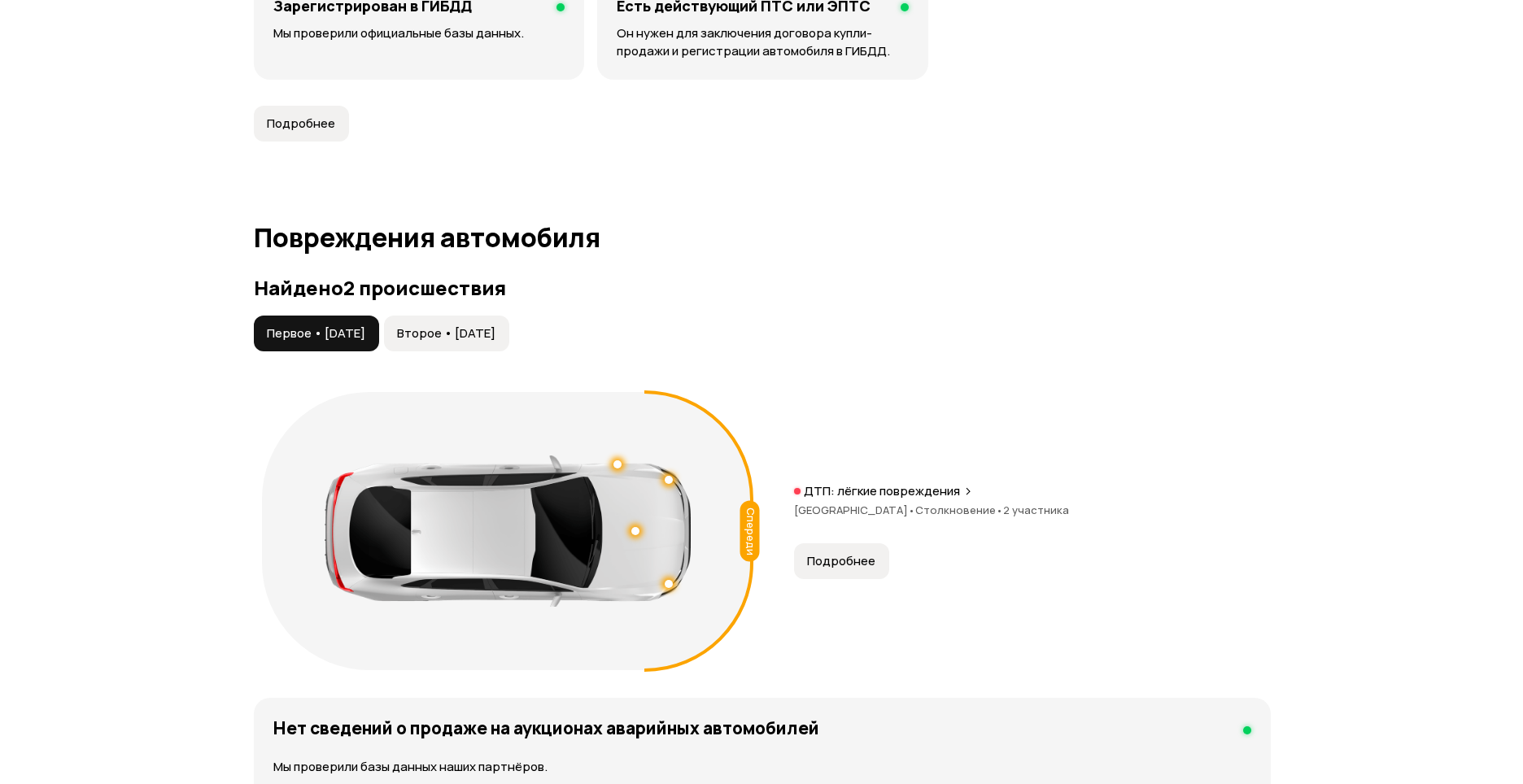
scroll to position [1440, 0]
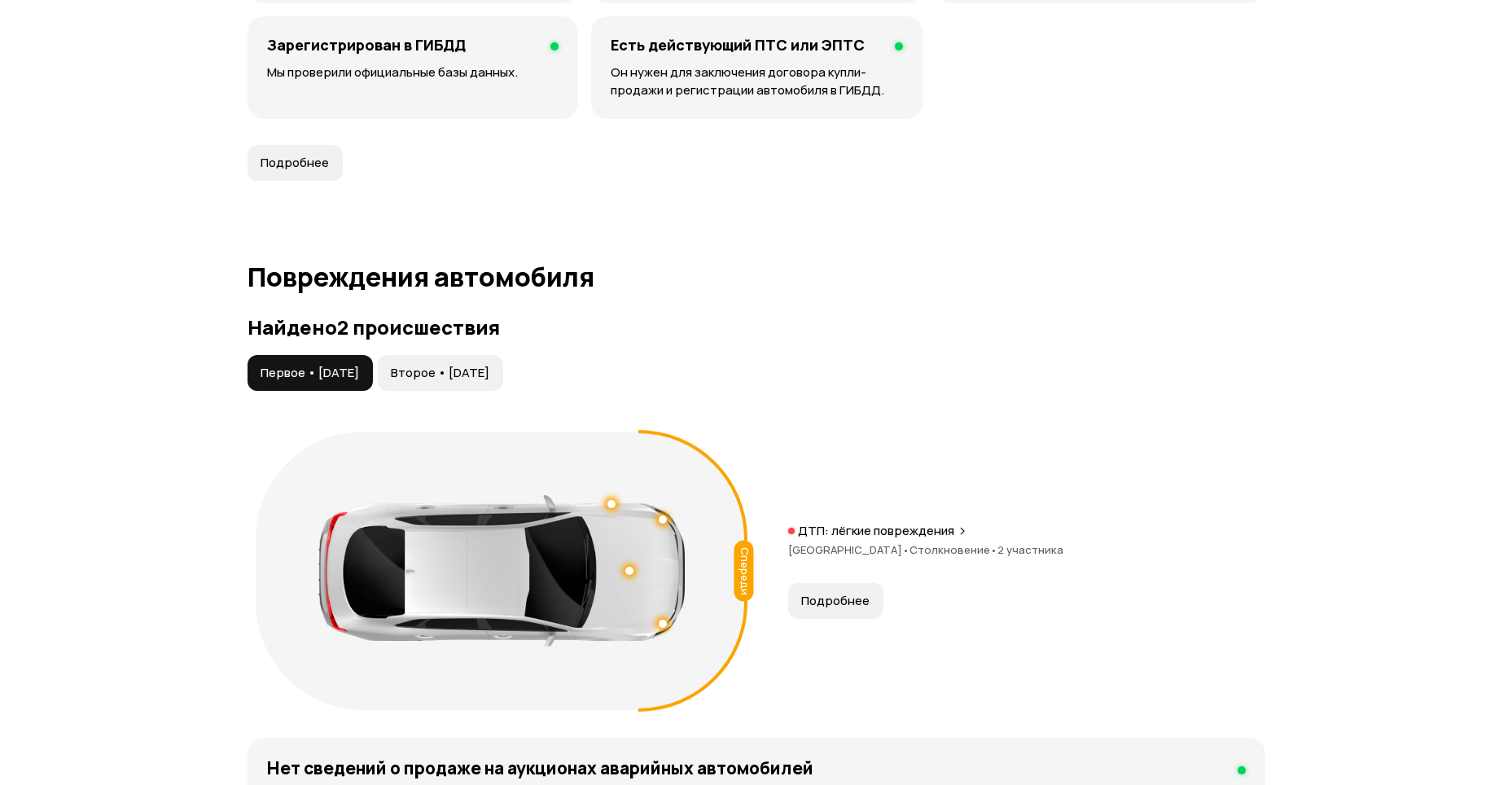
click at [497, 367] on button "Второе • [DATE]" at bounding box center [440, 373] width 125 height 35
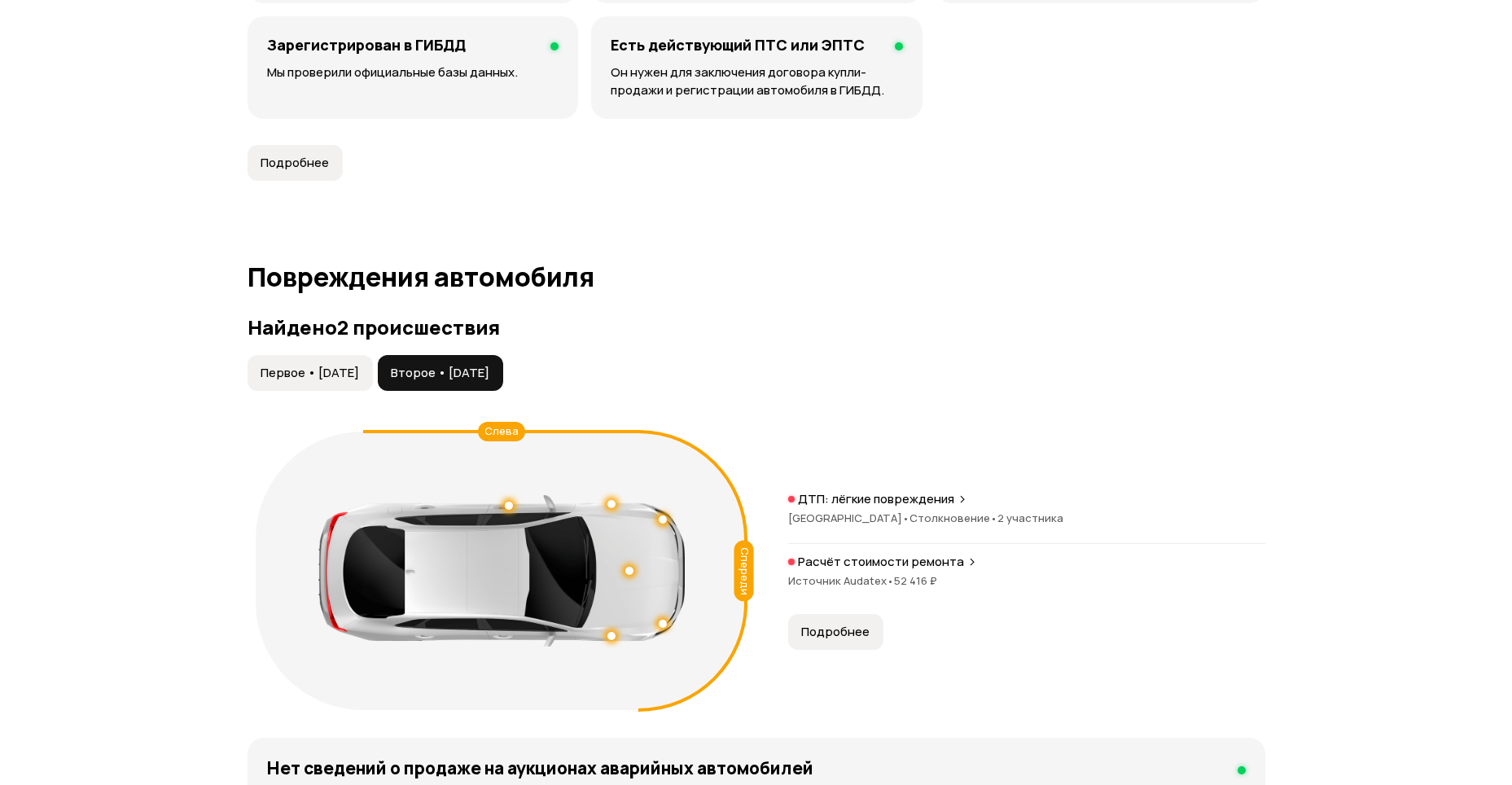
click at [855, 554] on p "Расчёт стоимости ремонта" at bounding box center [881, 561] width 166 height 16
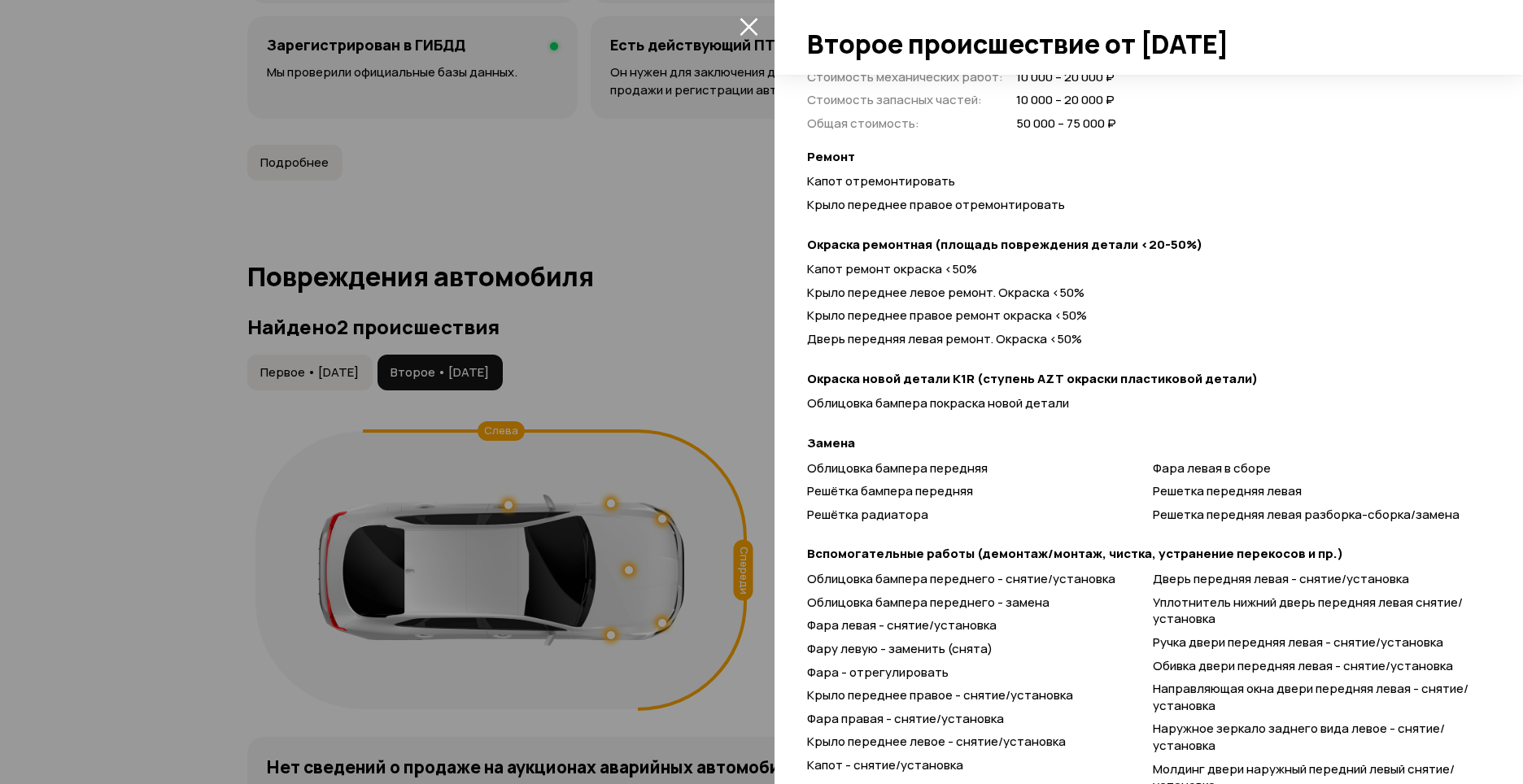
scroll to position [189, 0]
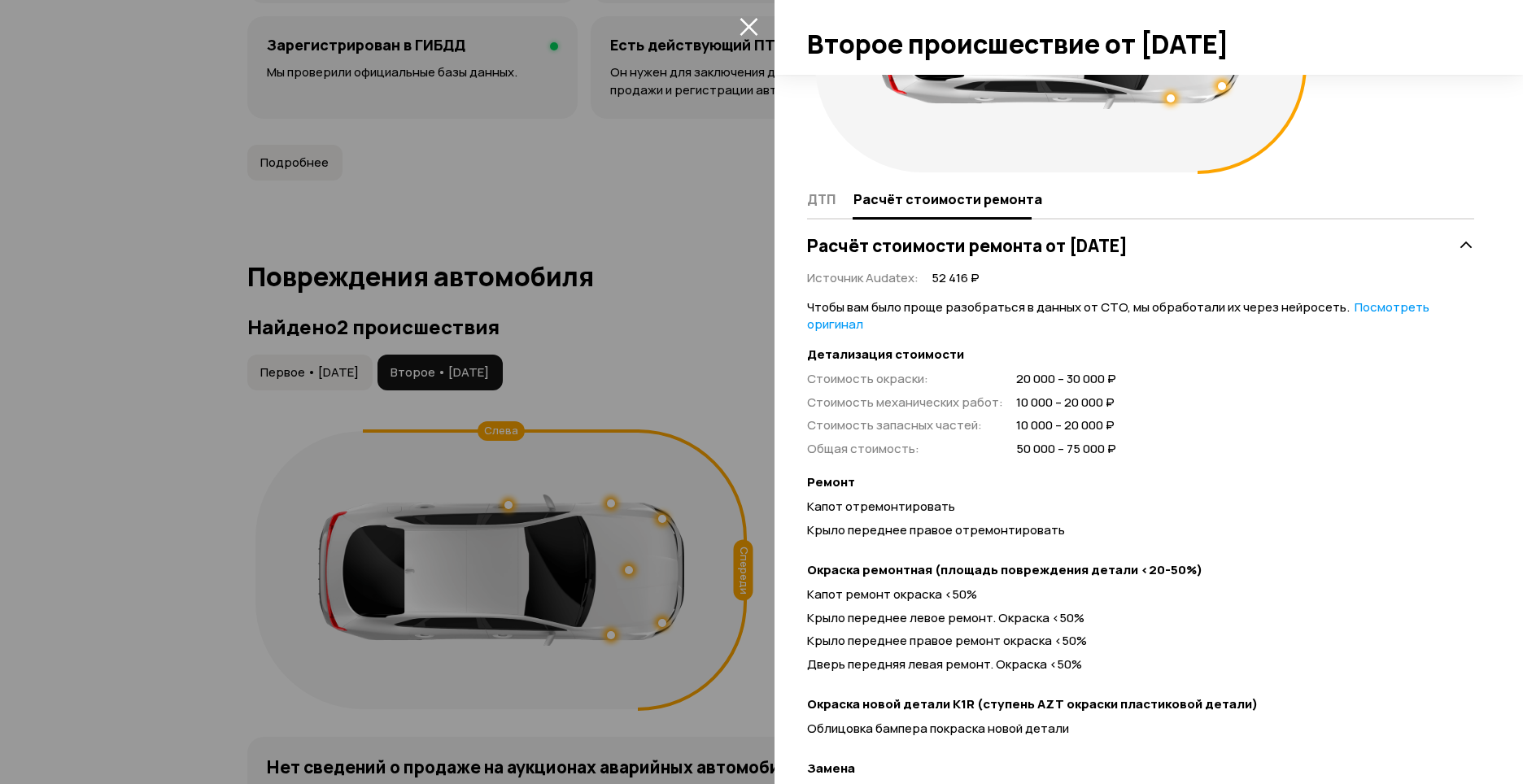
click at [1374, 308] on link "Посмотреть оригинал" at bounding box center [1118, 315] width 622 height 34
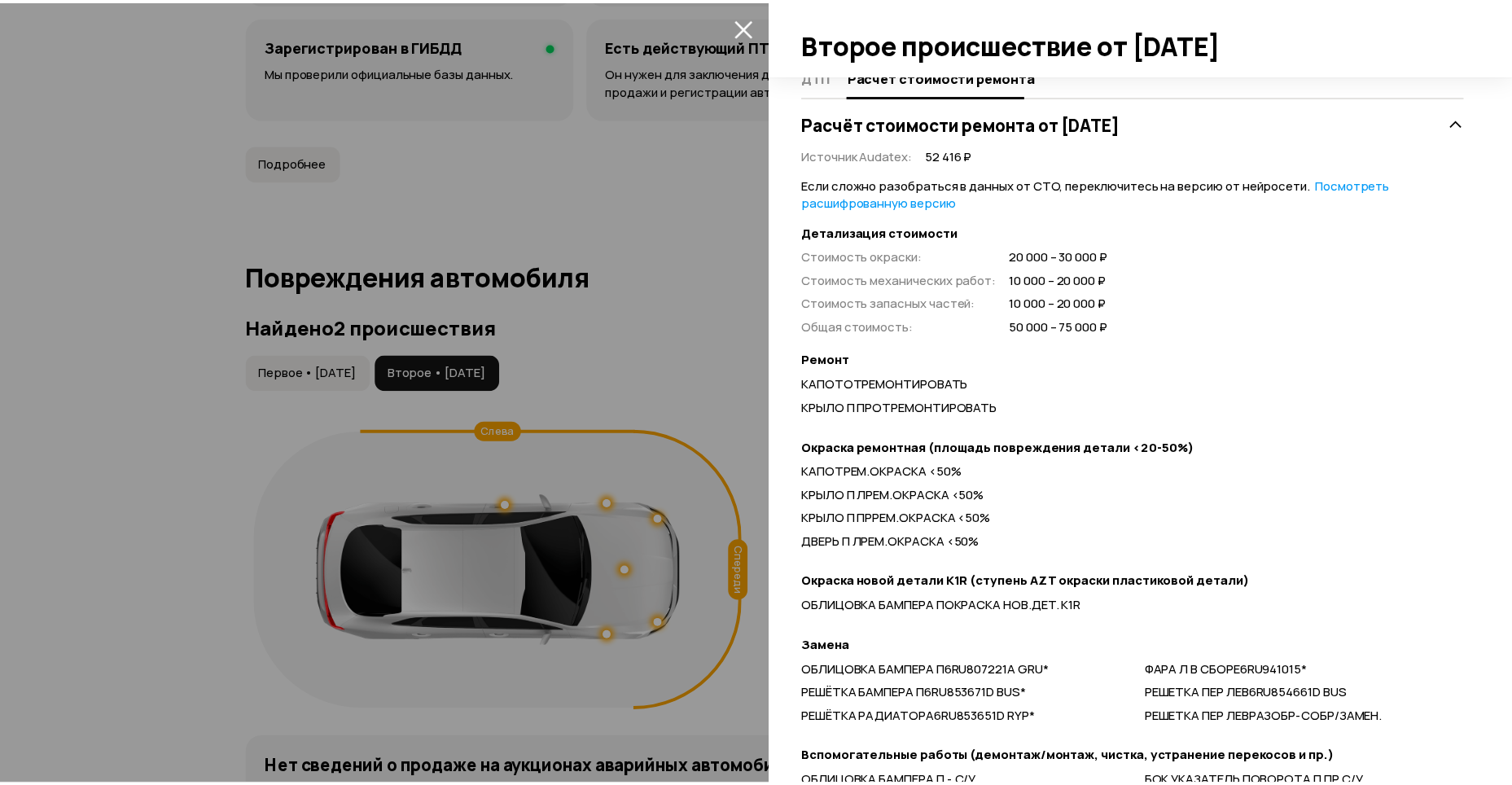
scroll to position [295, 0]
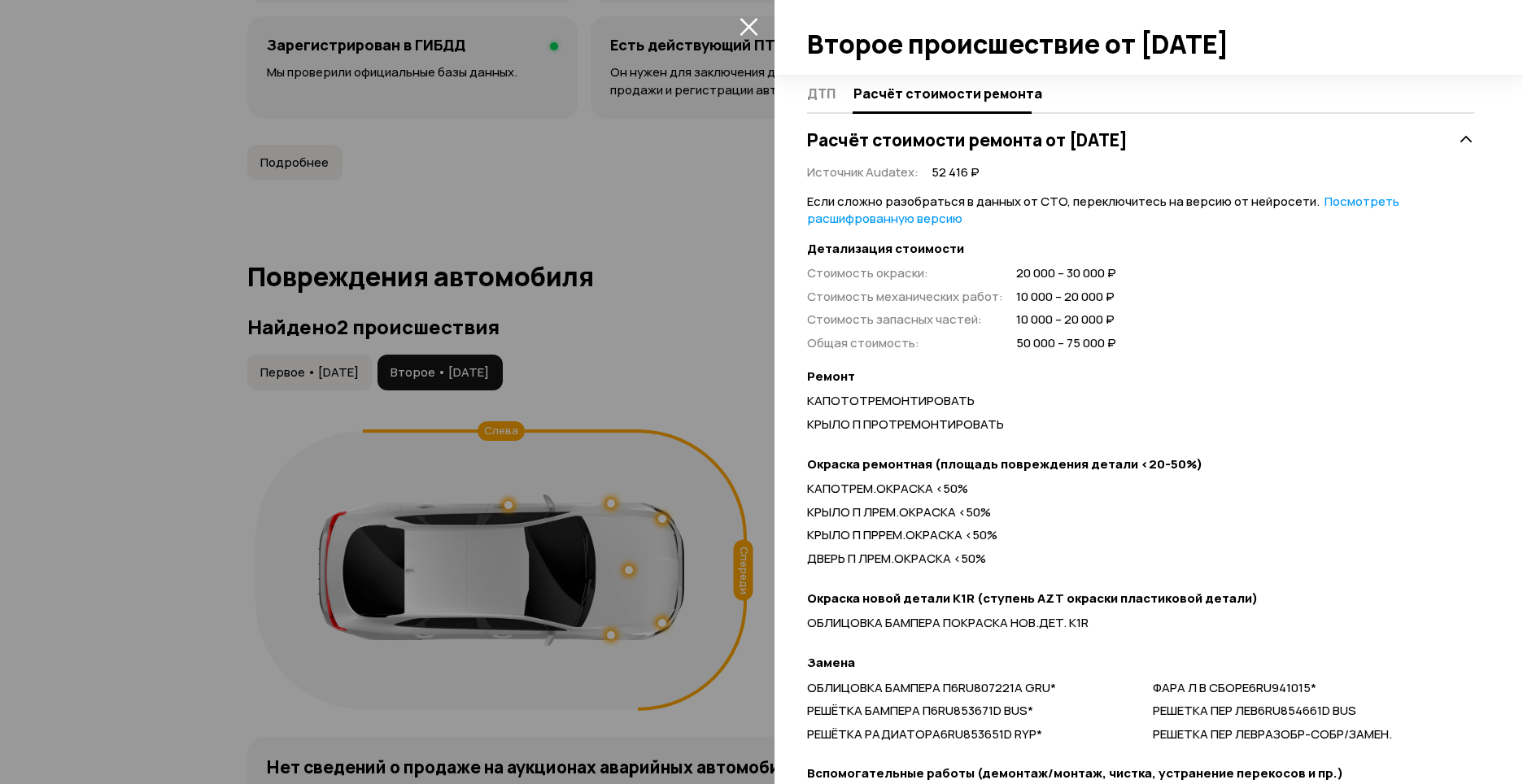
click at [754, 30] on icon "закрыть" at bounding box center [748, 26] width 18 height 18
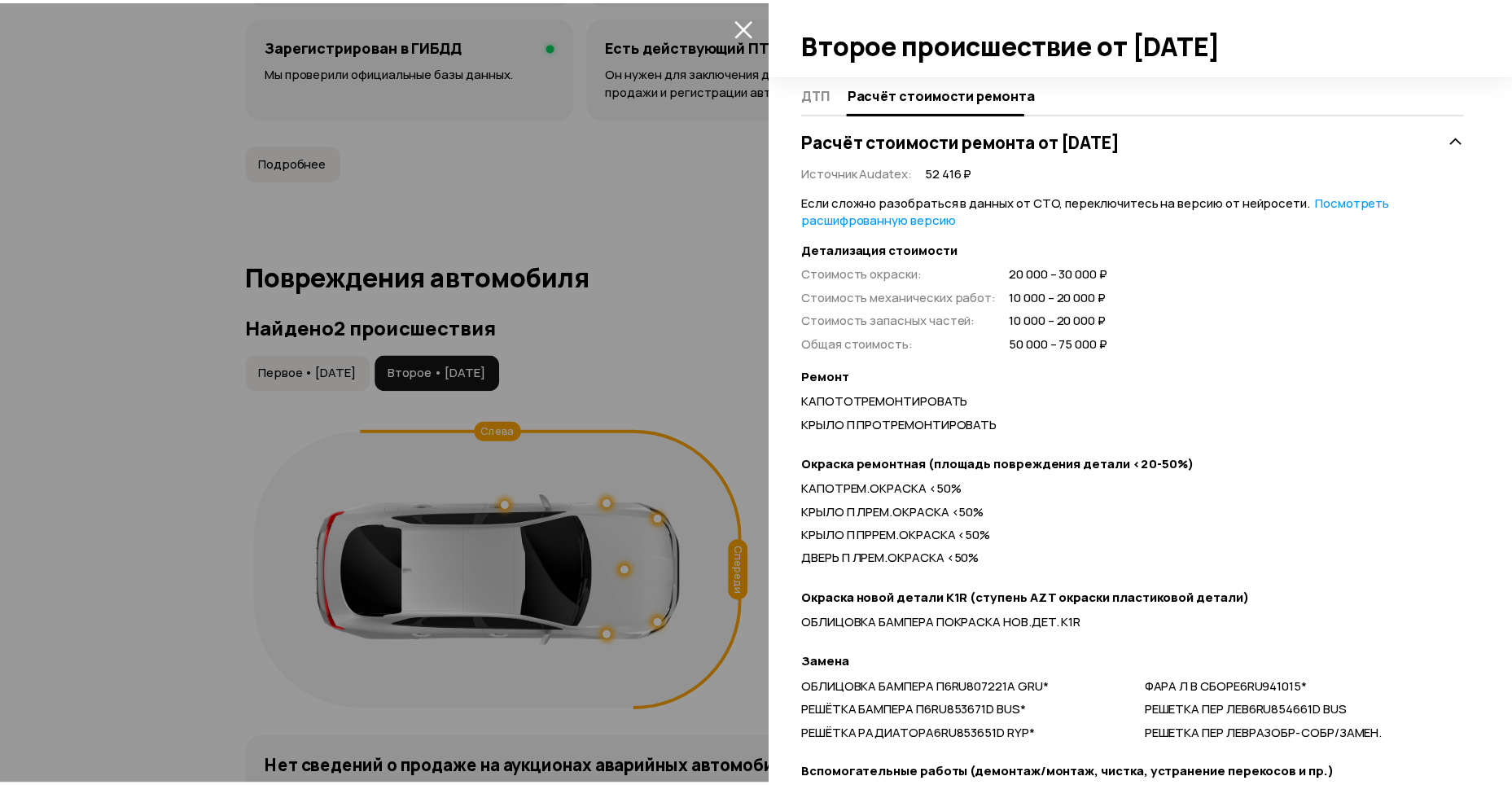
scroll to position [25, 0]
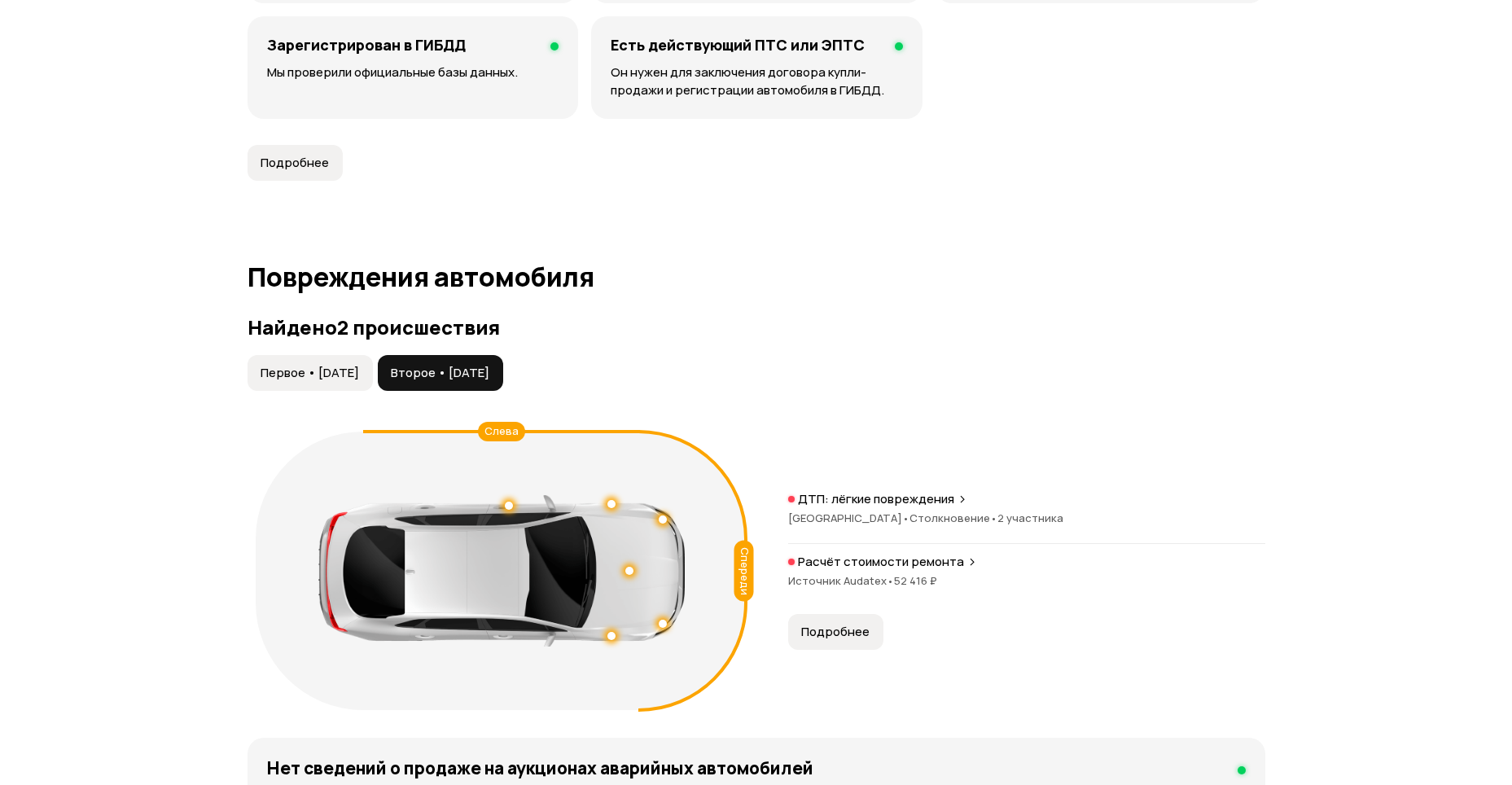
click at [318, 355] on button "Первое • [DATE]" at bounding box center [309, 373] width 125 height 35
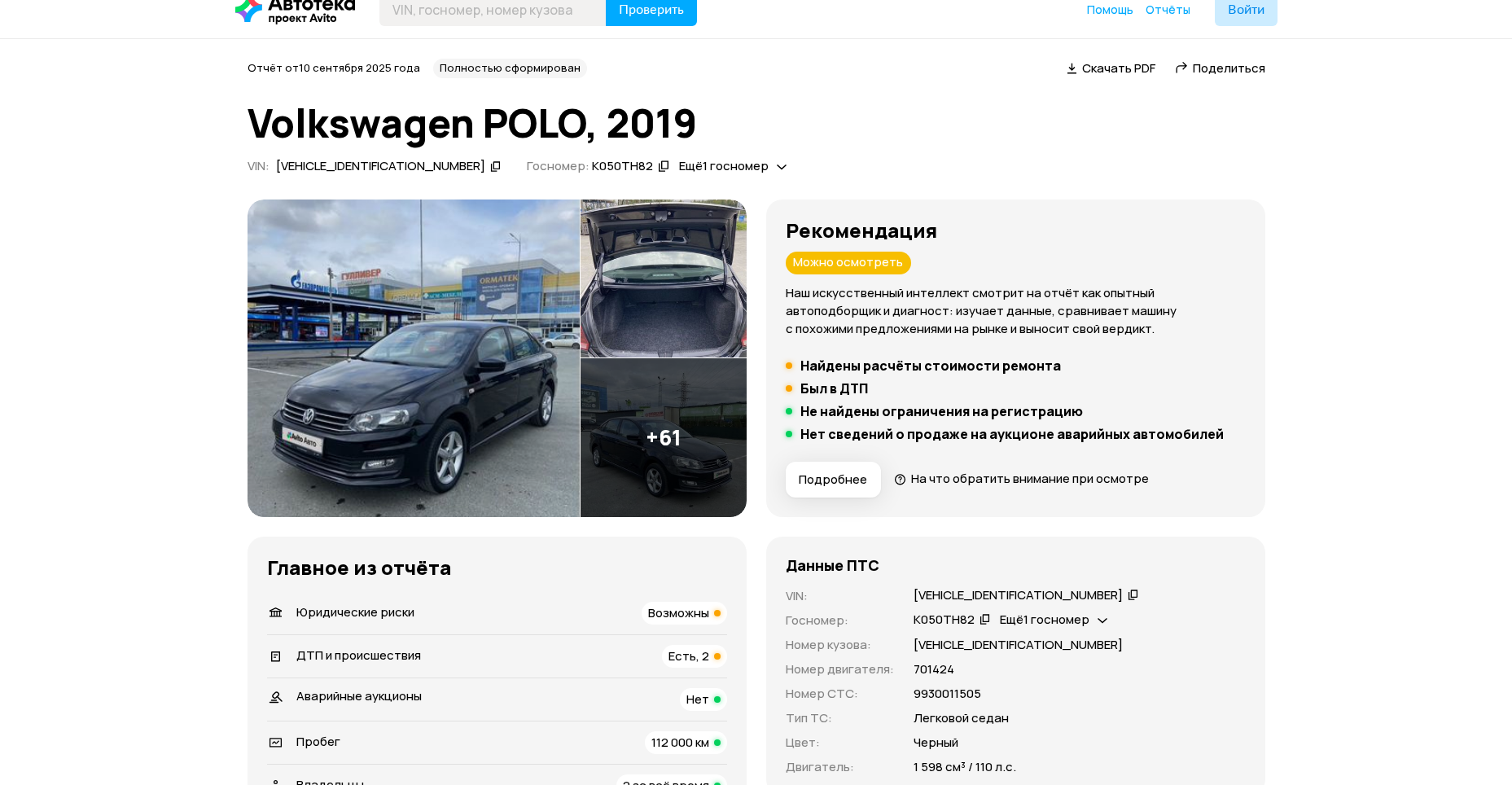
scroll to position [0, 0]
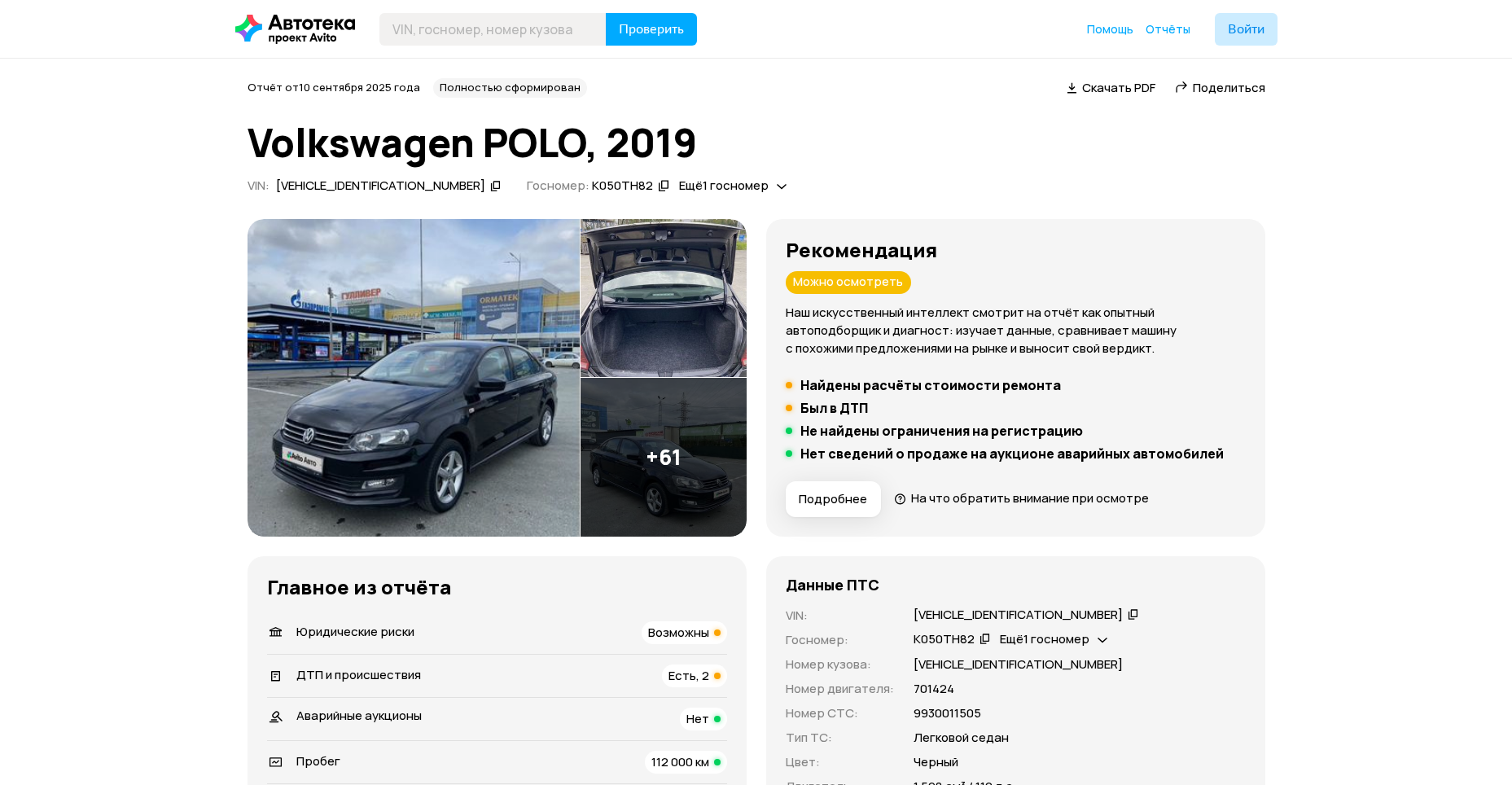
click at [1157, 184] on div "VIN : [VEHICLE_IDENTIFICATION_NUMBER]   Госномер: К050ТН82   Ещё 1 госномер" at bounding box center [756, 188] width 1018 height 22
click at [444, 324] on img at bounding box center [413, 378] width 332 height 318
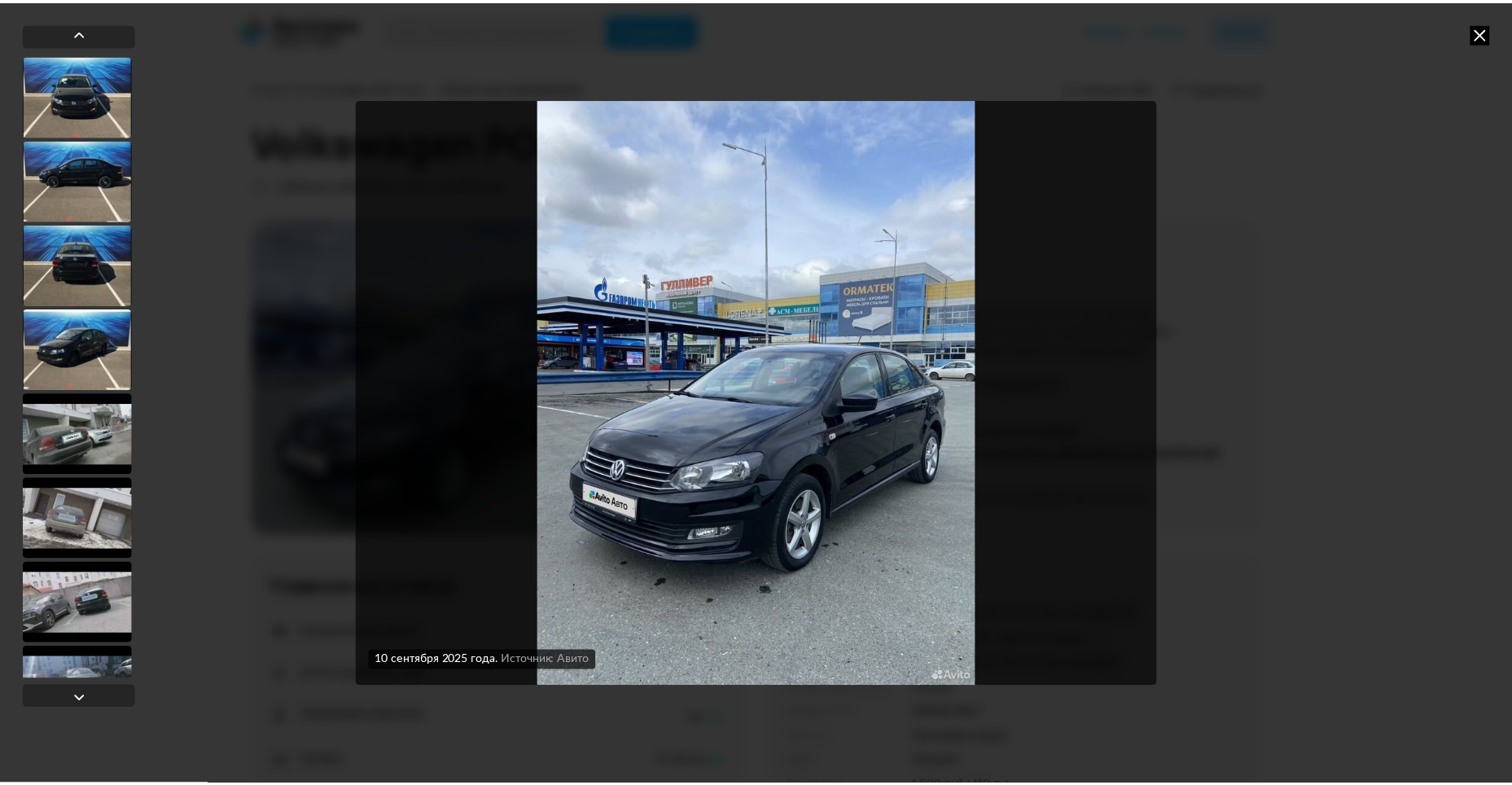
scroll to position [4793, 0]
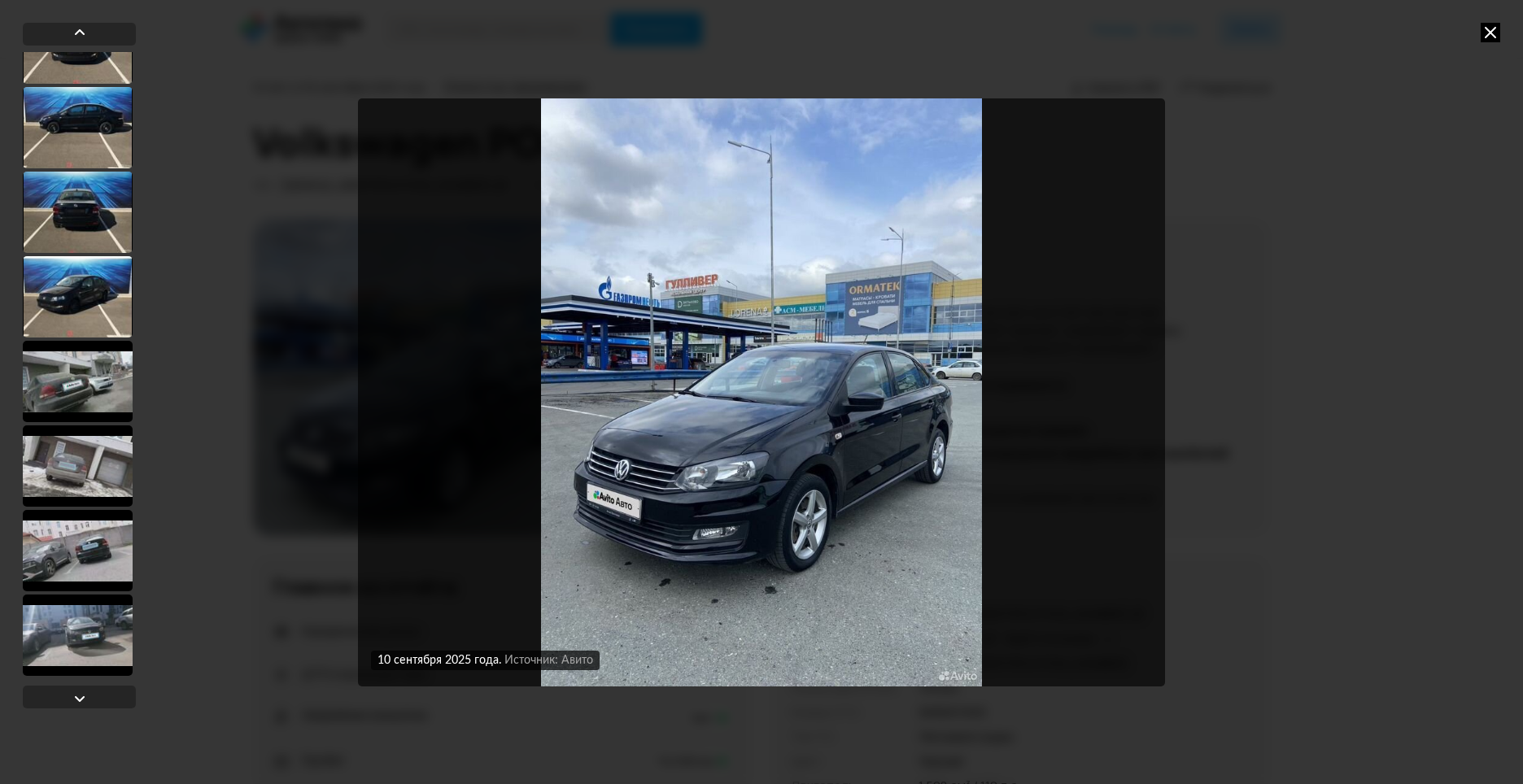
click at [1485, 39] on icon at bounding box center [1489, 32] width 20 height 20
